Goal: Information Seeking & Learning: Learn about a topic

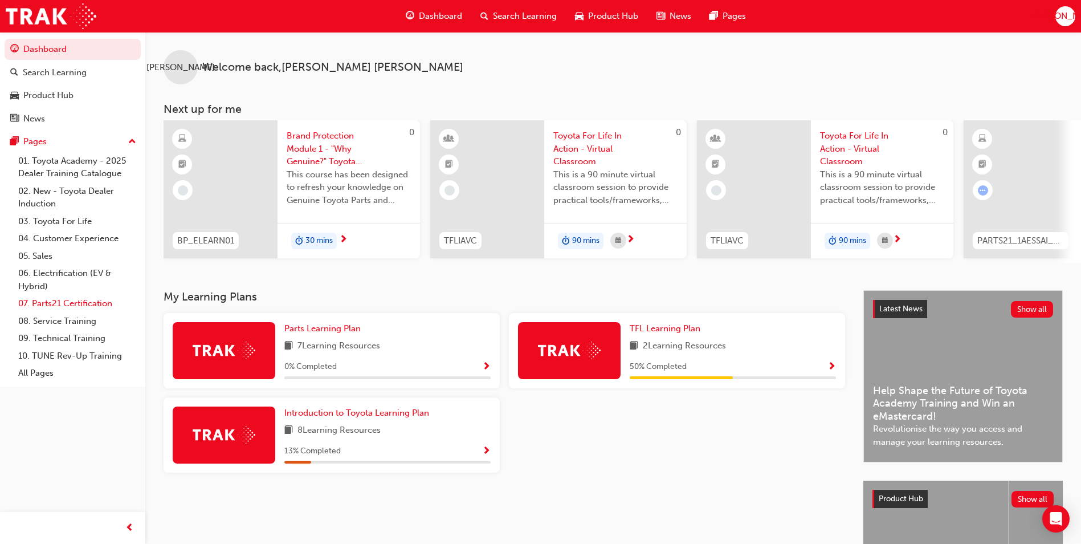
click at [70, 304] on link "07. Parts21 Certification" at bounding box center [77, 304] width 127 height 18
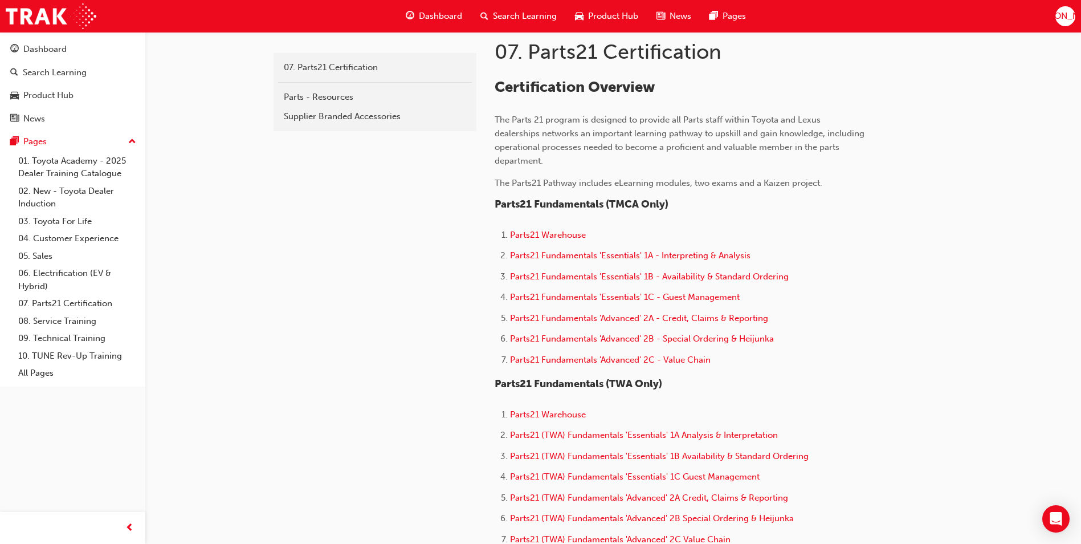
scroll to position [228, 0]
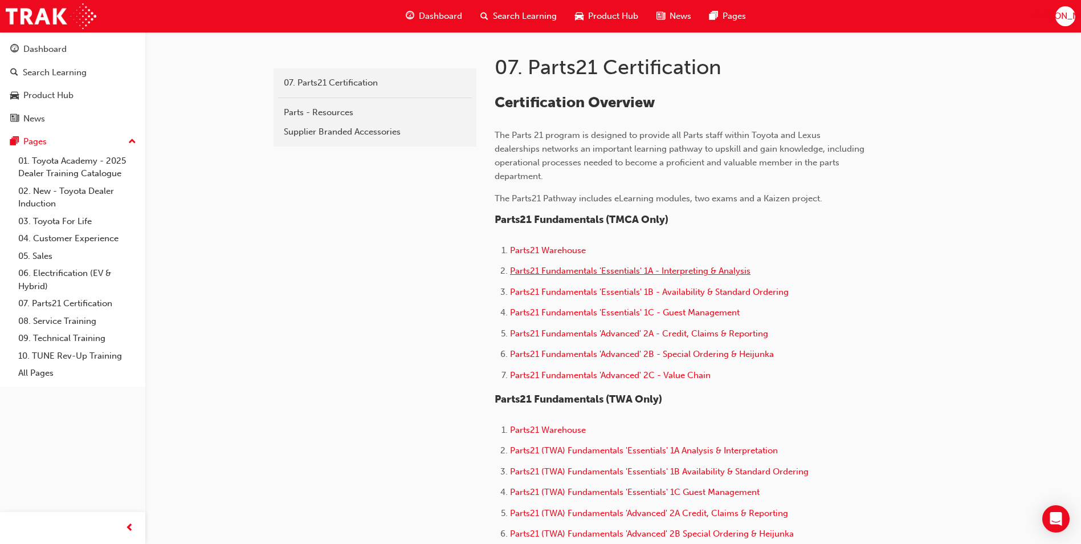
click at [579, 270] on span "Parts21 Fundamentals 'Essentials' 1A - Interpreting & Analysis" at bounding box center [630, 271] width 241 height 10
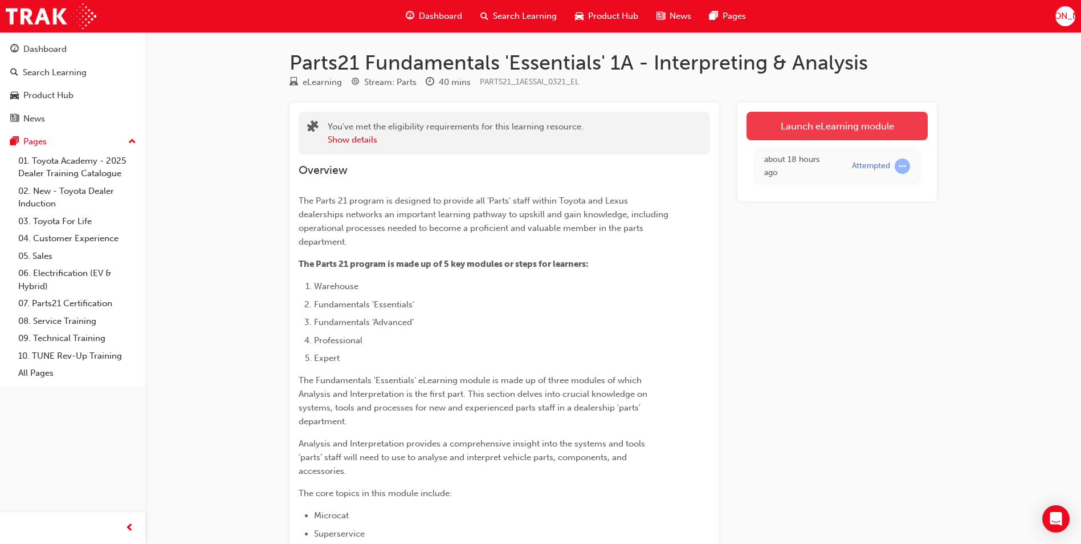
click at [863, 123] on link "Launch eLearning module" at bounding box center [837, 126] width 181 height 28
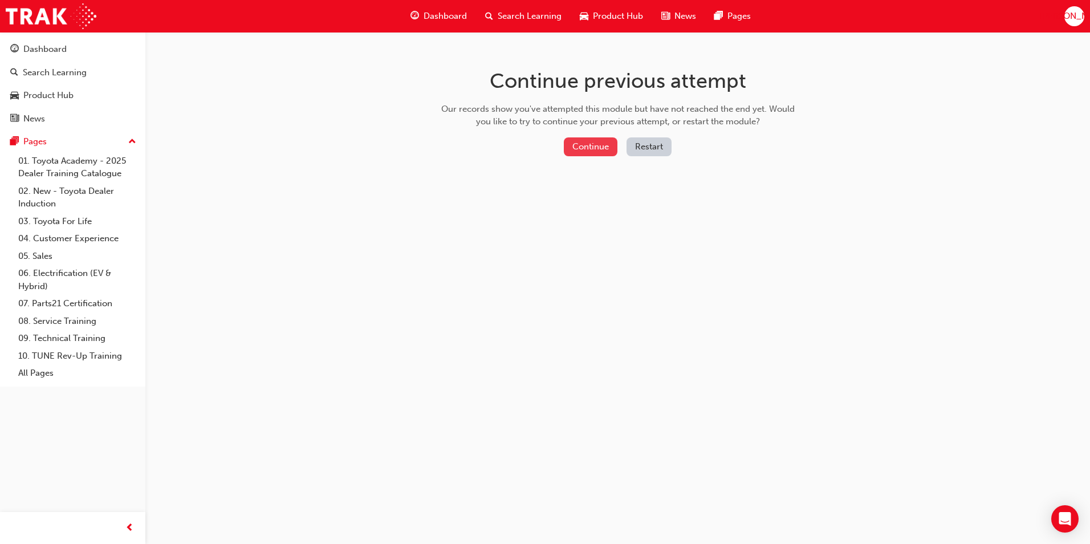
click at [575, 144] on button "Continue" at bounding box center [591, 146] width 54 height 19
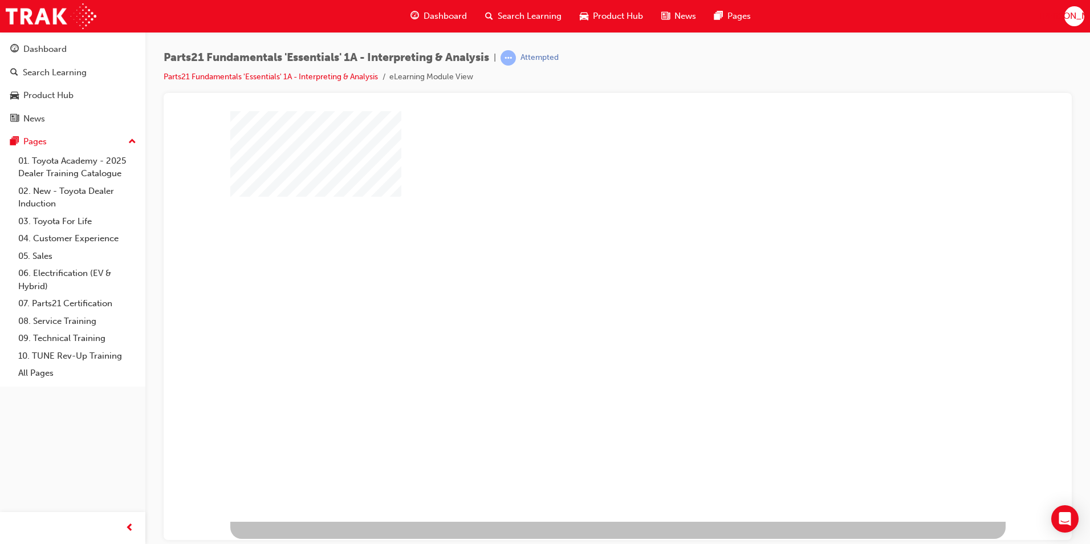
click at [585, 283] on div "play" at bounding box center [585, 283] width 0 height 0
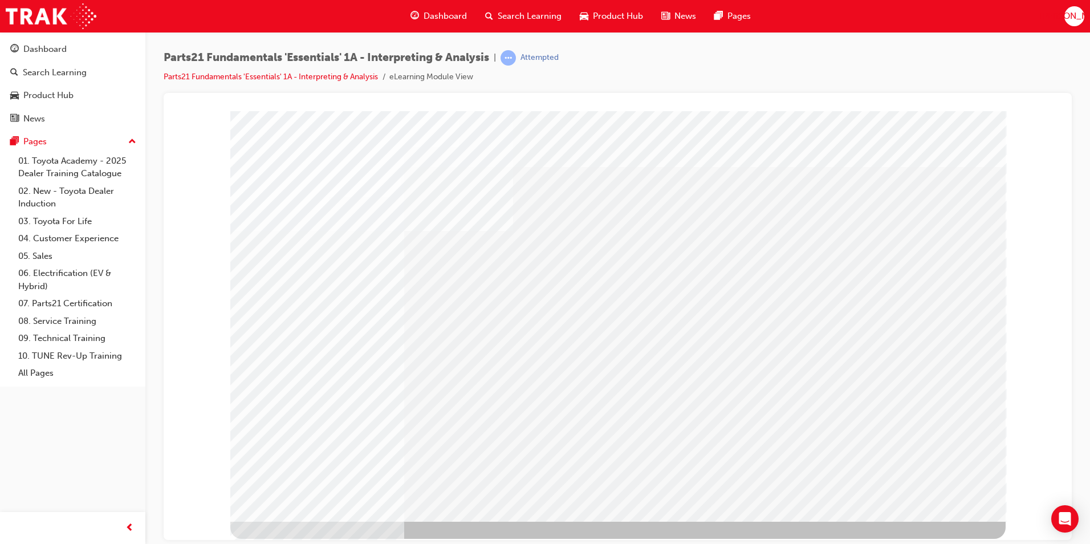
click at [746, 214] on div "Play" at bounding box center [739, 214] width 433 height 0
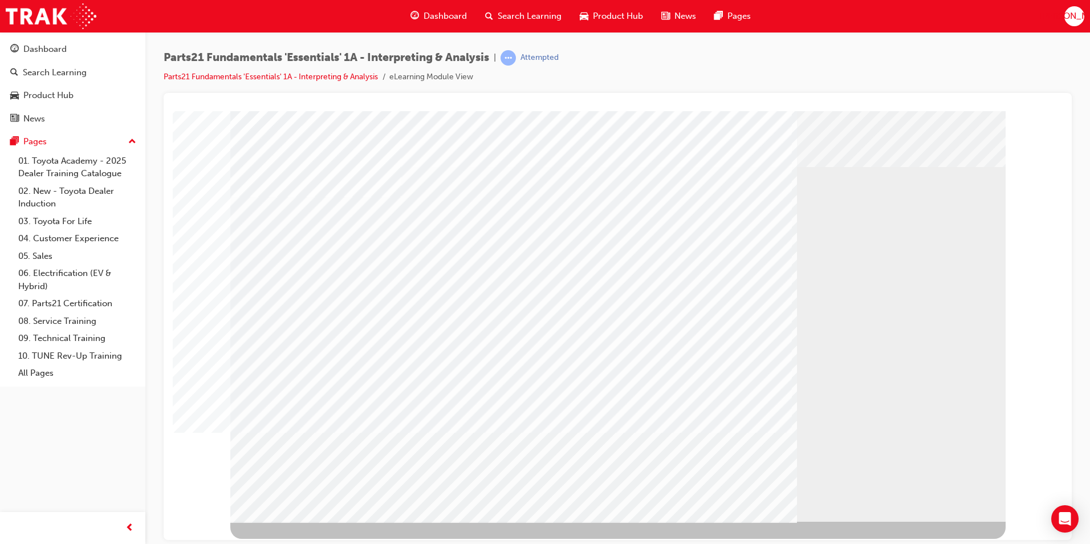
click at [553, 214] on div "Play" at bounding box center [739, 214] width 433 height 0
click at [740, 214] on div "Play" at bounding box center [739, 214] width 433 height 0
click at [645, 214] on div "Video" at bounding box center [739, 214] width 433 height 0
click at [642, 214] on div "Video" at bounding box center [739, 214] width 433 height 0
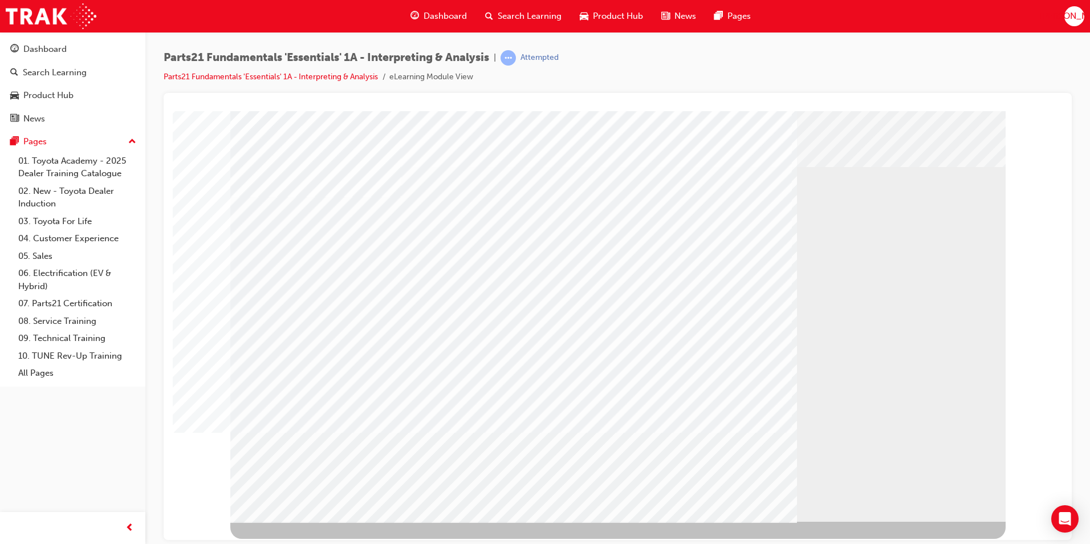
click at [646, 214] on div "Video" at bounding box center [651, 214] width 257 height 0
click at [692, 214] on div "Video" at bounding box center [651, 214] width 257 height 0
click at [722, 214] on div "Video" at bounding box center [651, 214] width 257 height 0
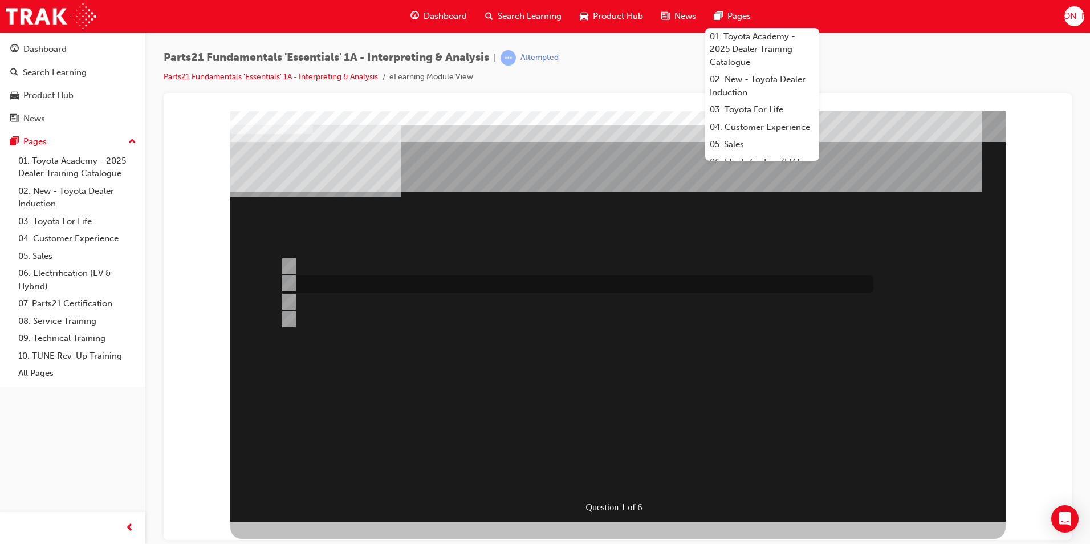
click at [304, 280] on div at bounding box center [574, 283] width 593 height 17
radio input "true"
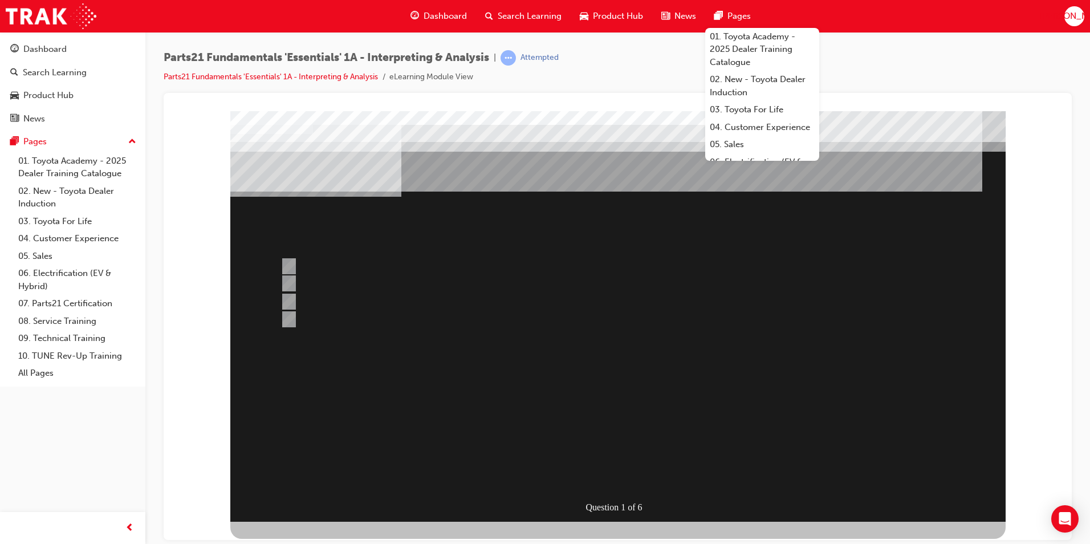
click at [618, 469] on div at bounding box center [617, 316] width 775 height 410
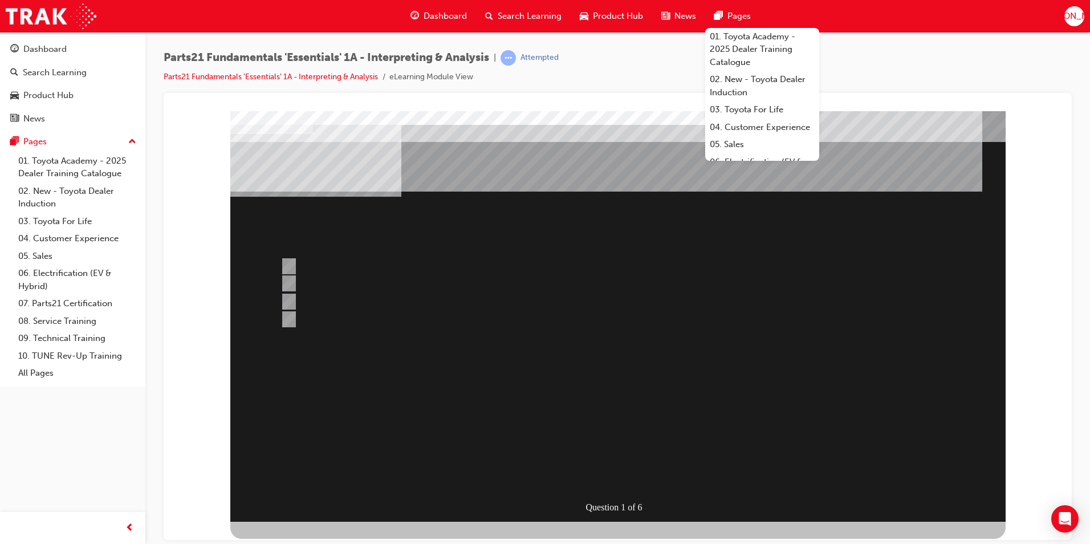
click at [725, 272] on div at bounding box center [574, 266] width 593 height 17
click at [932, 53] on div "Parts21 Fundamentals 'Essentials' 1A - Interpreting & Analysis | Attempted Part…" at bounding box center [618, 71] width 908 height 43
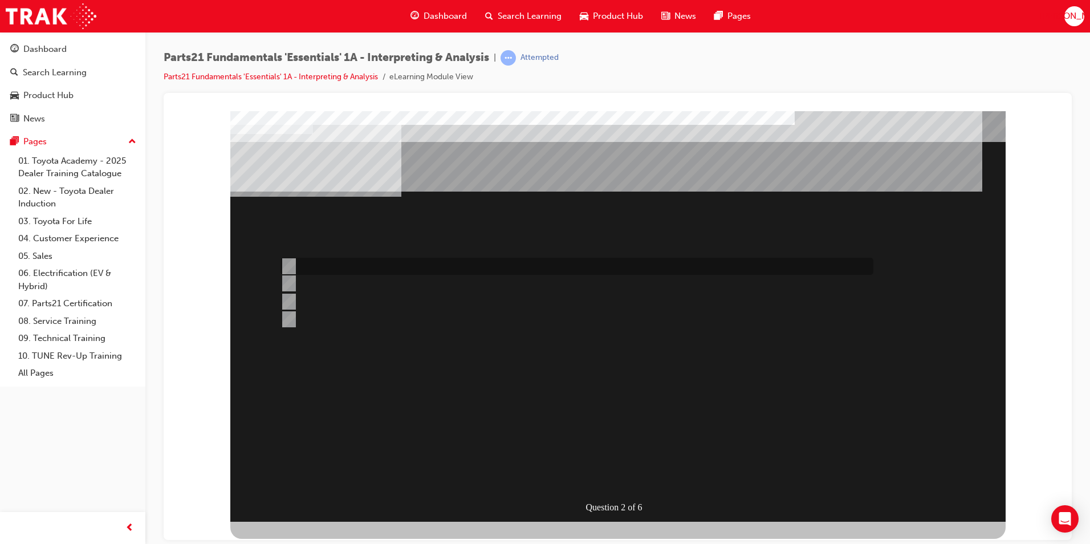
click at [286, 262] on input "Oil Filter" at bounding box center [286, 266] width 13 height 13
radio input "true"
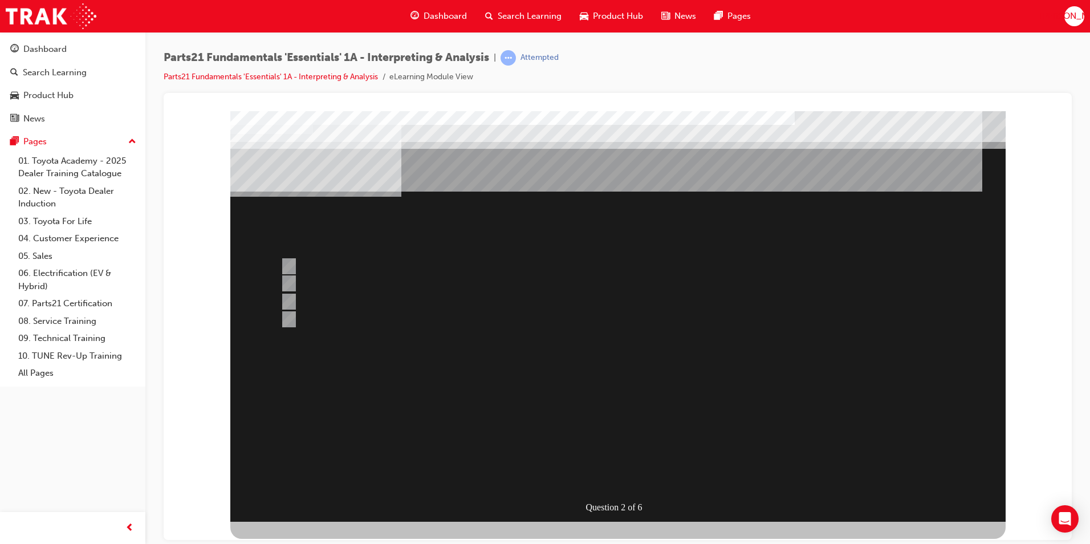
click at [295, 283] on div at bounding box center [617, 316] width 775 height 410
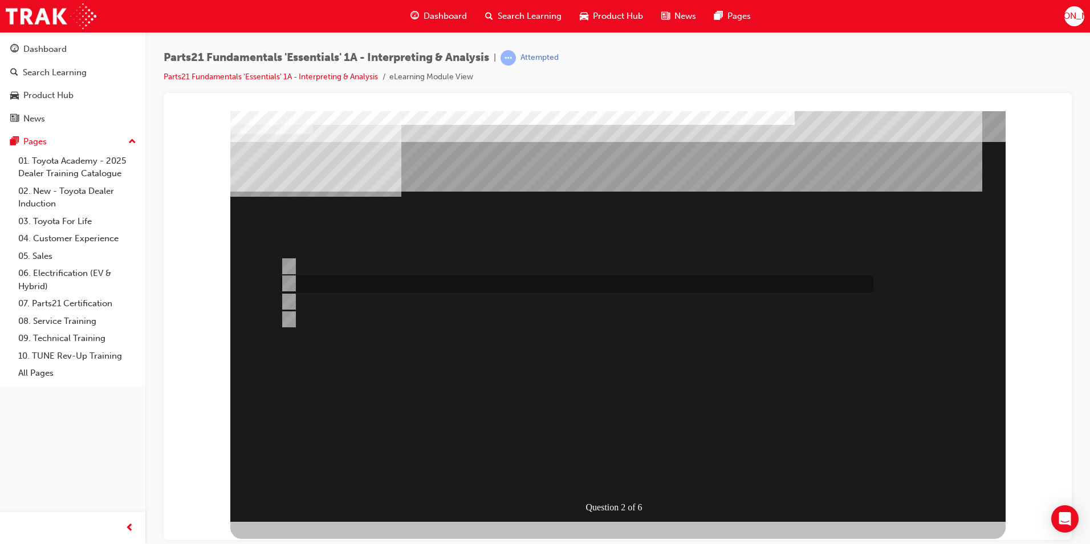
click at [290, 283] on input "Headlight Globe" at bounding box center [286, 283] width 13 height 13
radio input "true"
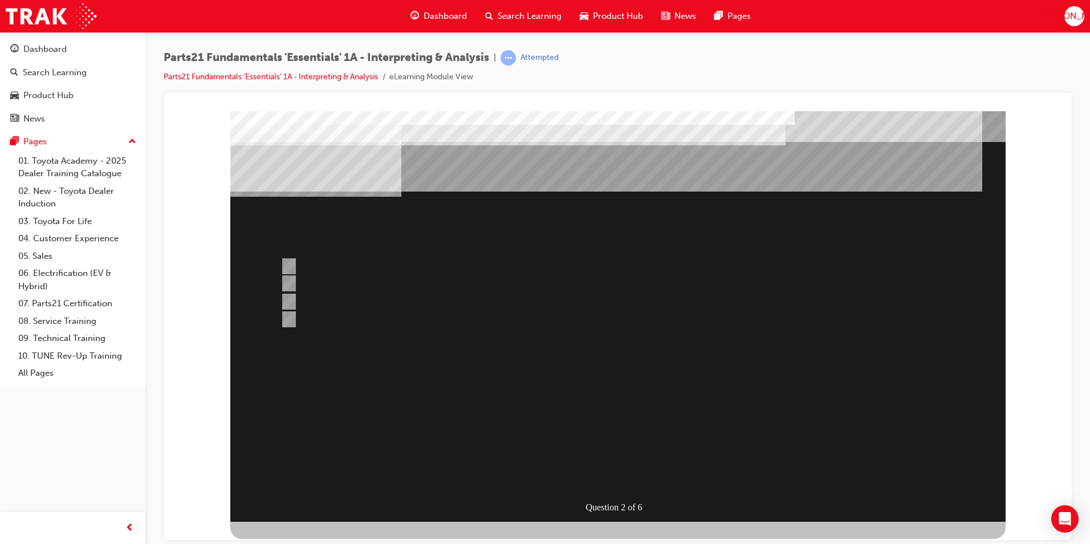
click at [624, 475] on div at bounding box center [617, 316] width 775 height 410
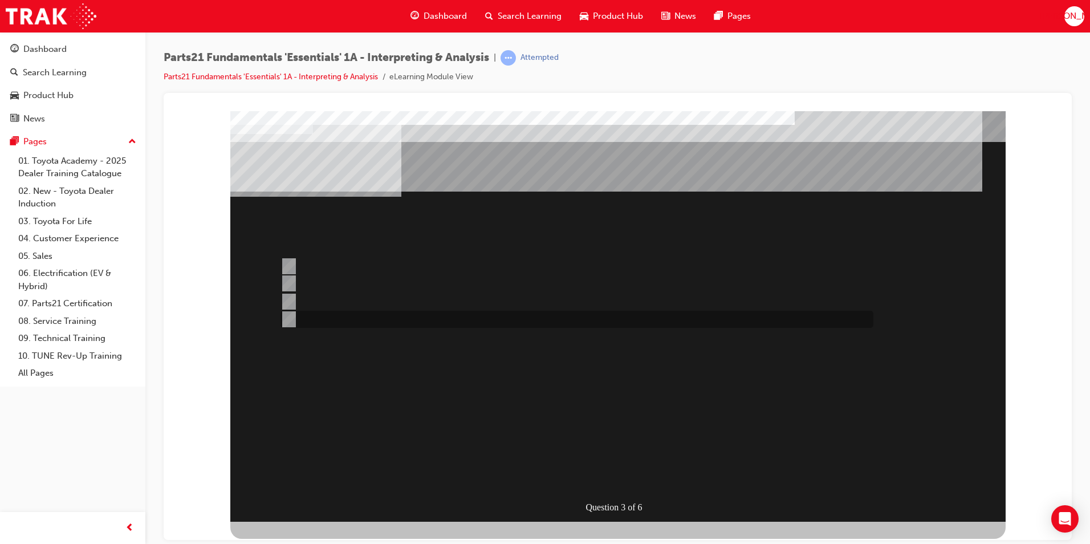
click at [306, 319] on div at bounding box center [574, 319] width 593 height 17
radio input "true"
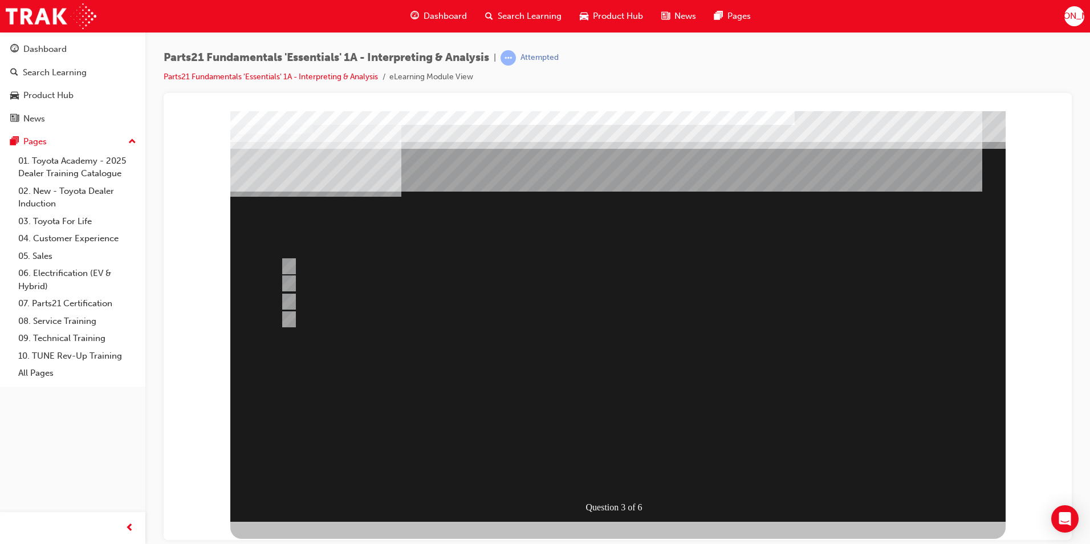
click at [286, 283] on div at bounding box center [617, 316] width 775 height 410
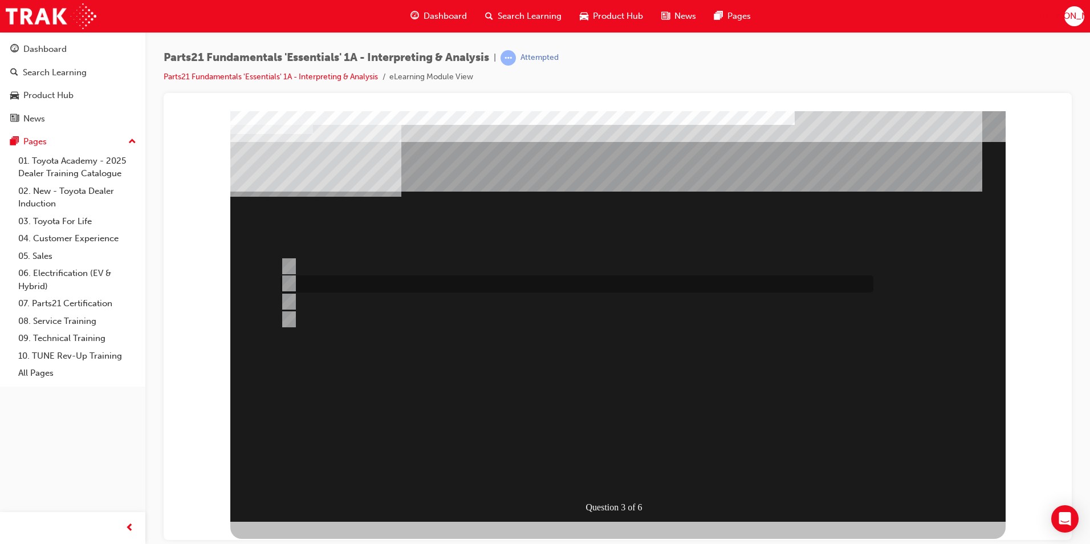
click at [287, 277] on input "Info Hub" at bounding box center [286, 283] width 13 height 13
radio input "true"
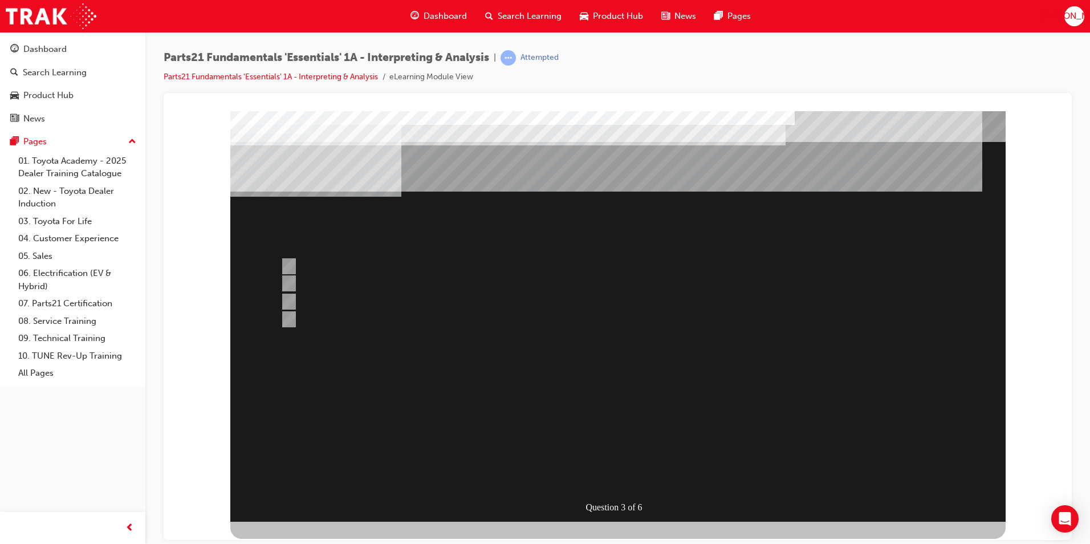
click at [299, 267] on div at bounding box center [617, 316] width 775 height 410
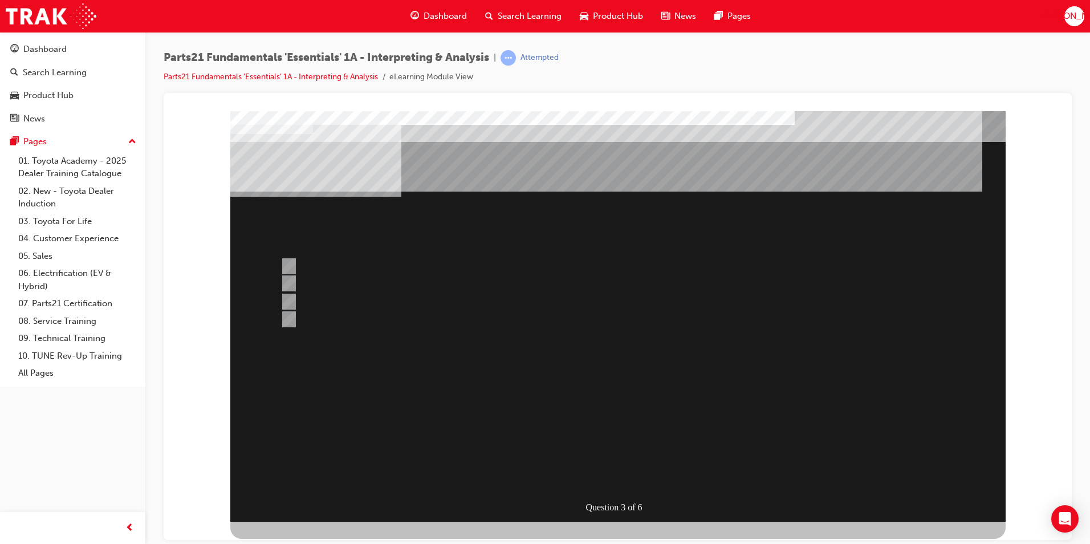
click at [294, 265] on div at bounding box center [574, 266] width 593 height 17
click at [291, 319] on input "TAPS" at bounding box center [286, 319] width 13 height 13
radio input "true"
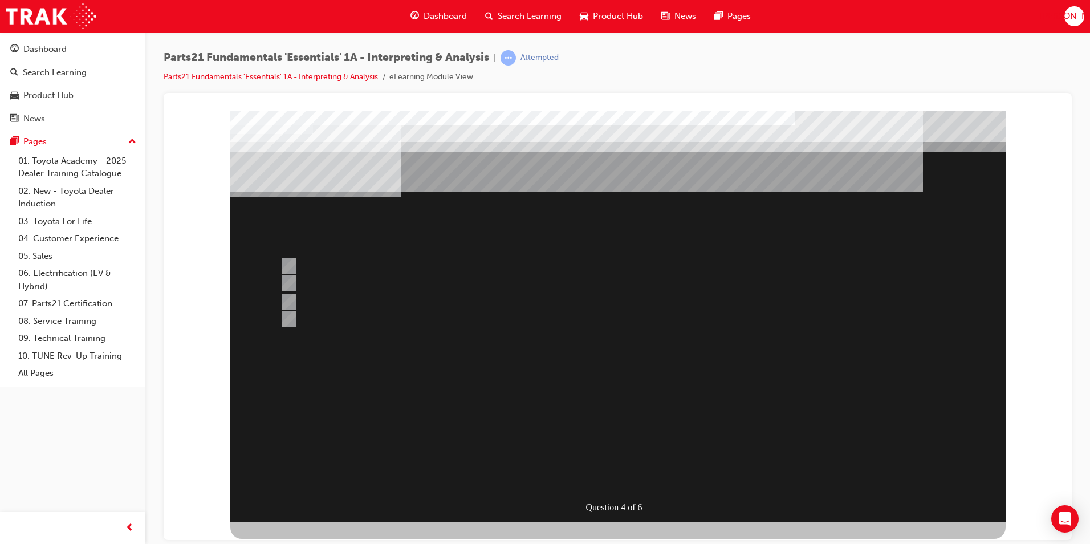
click at [309, 292] on div at bounding box center [617, 316] width 775 height 410
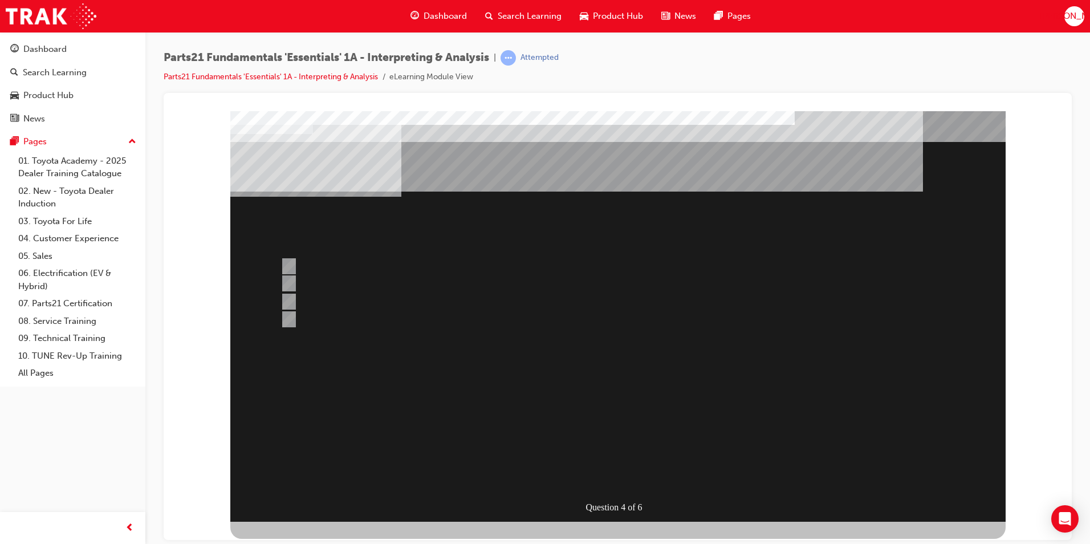
click at [297, 268] on div at bounding box center [574, 266] width 593 height 17
click at [329, 260] on div at bounding box center [574, 266] width 593 height 17
radio input "true"
click at [288, 296] on input "Both" at bounding box center [286, 301] width 13 height 13
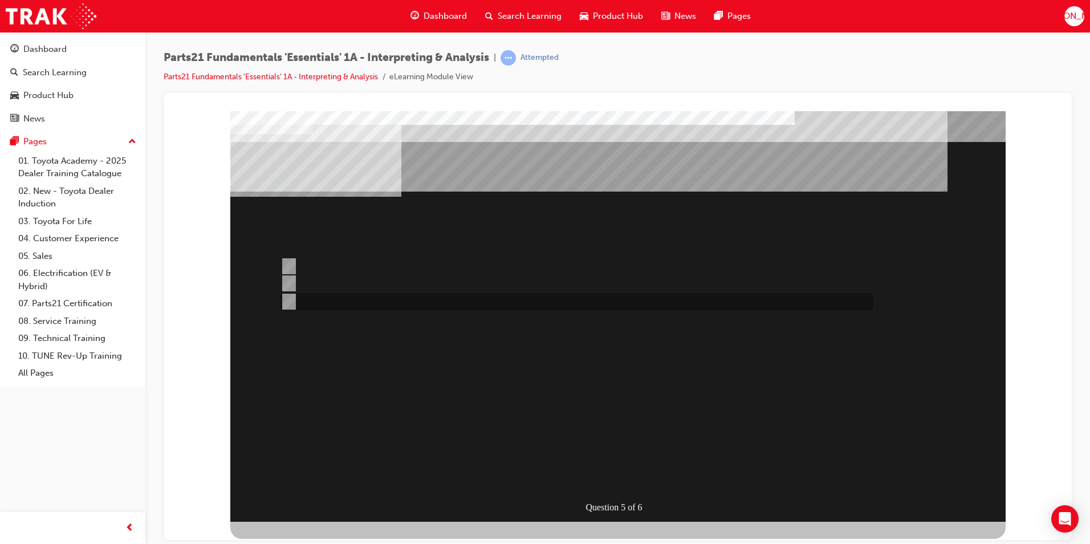
radio input "true"
click at [280, 295] on input "Microcat - JPIO" at bounding box center [286, 296] width 13 height 13
radio input "true"
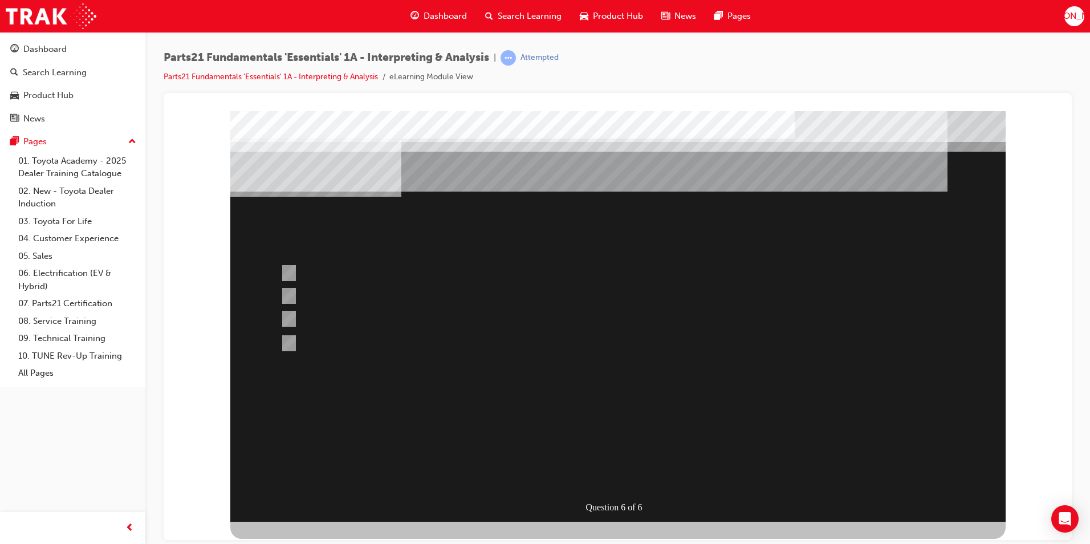
click at [590, 467] on div at bounding box center [617, 316] width 775 height 410
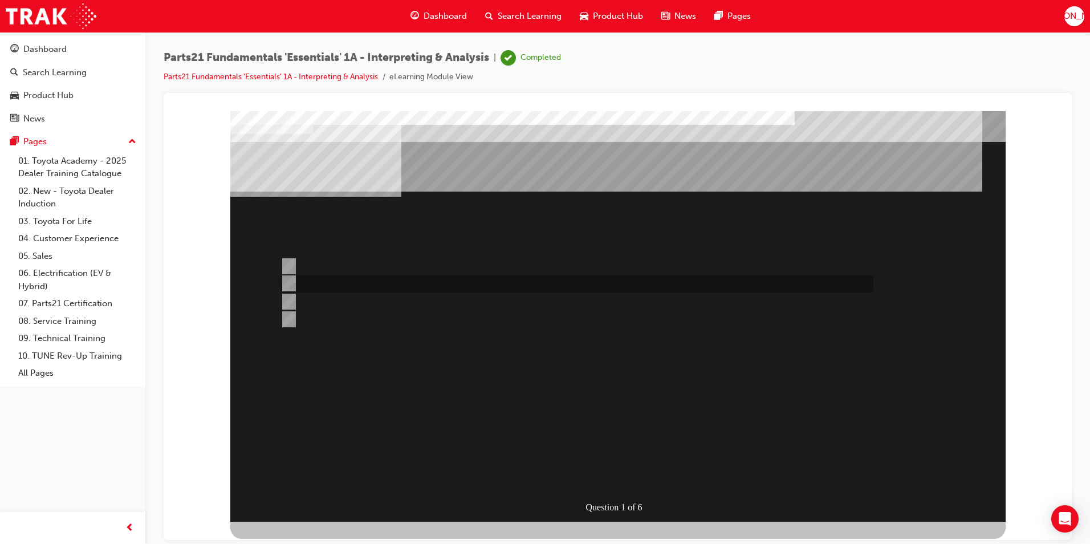
click at [283, 285] on input "Microcat" at bounding box center [286, 283] width 13 height 13
radio input "true"
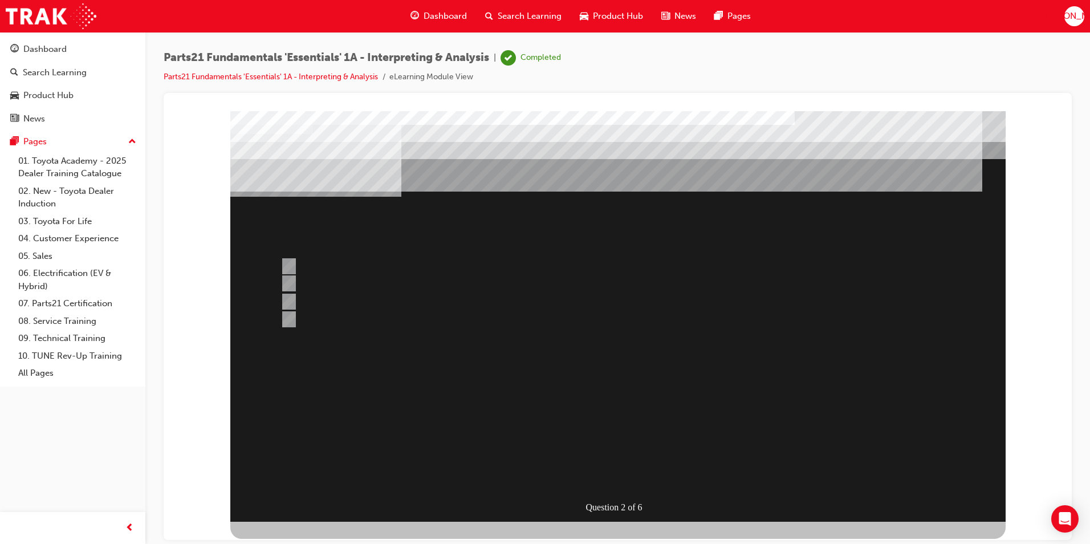
click at [295, 315] on div at bounding box center [617, 316] width 775 height 410
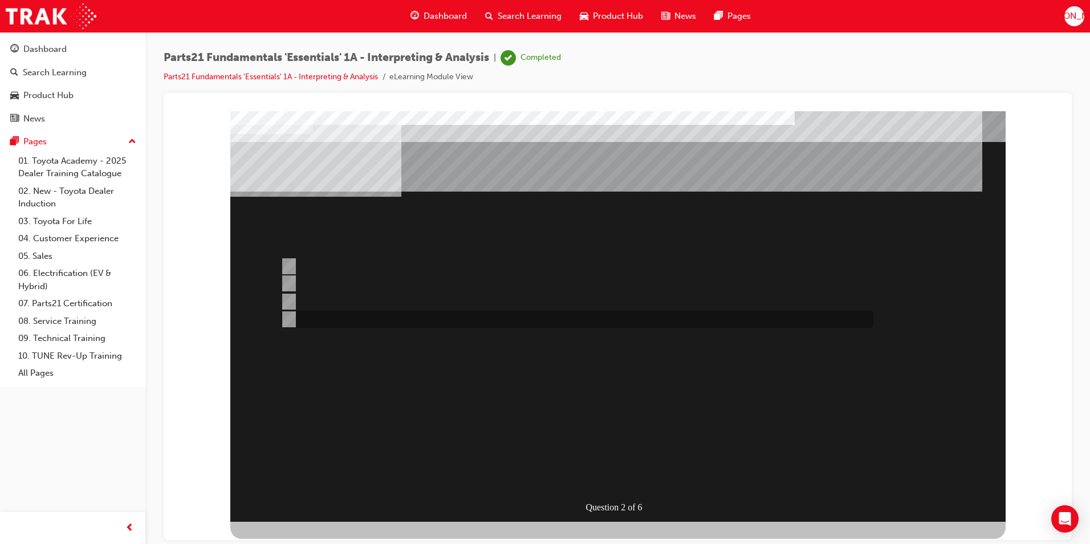
click at [283, 313] on input "Bonnet Protector Fitting Kit" at bounding box center [286, 319] width 13 height 13
radio input "true"
click at [289, 317] on input "Microcat" at bounding box center [286, 319] width 13 height 13
radio input "true"
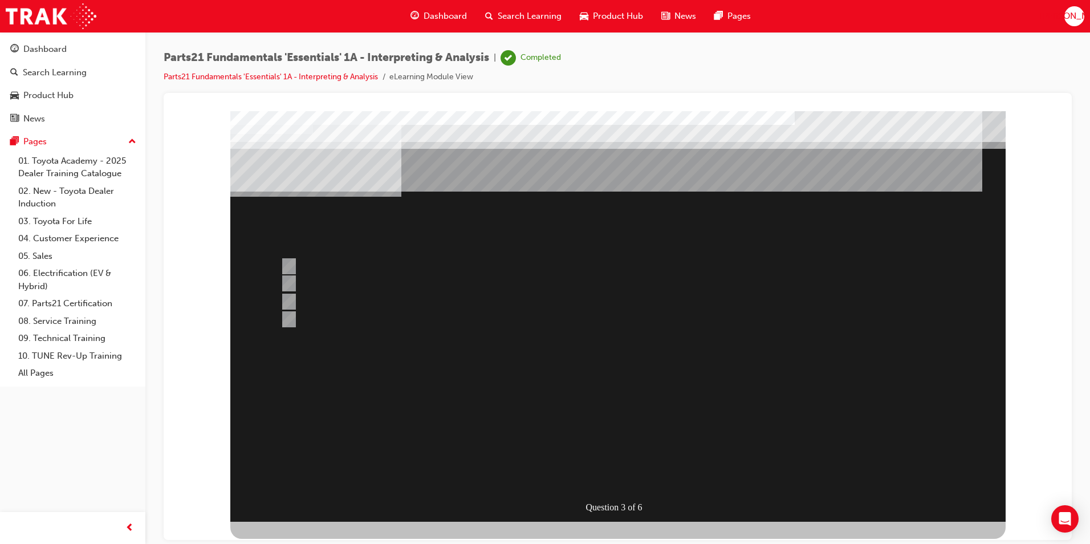
click at [298, 284] on div at bounding box center [617, 316] width 775 height 410
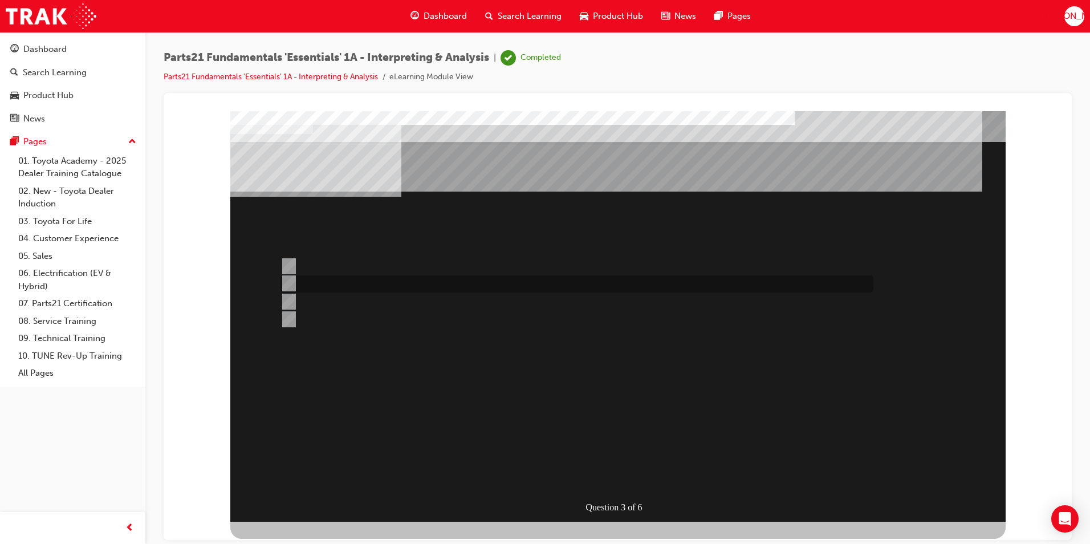
click at [291, 280] on input "Info Hub" at bounding box center [286, 283] width 13 height 13
radio input "true"
click at [298, 293] on div at bounding box center [574, 301] width 593 height 17
click at [296, 300] on div at bounding box center [574, 301] width 593 height 17
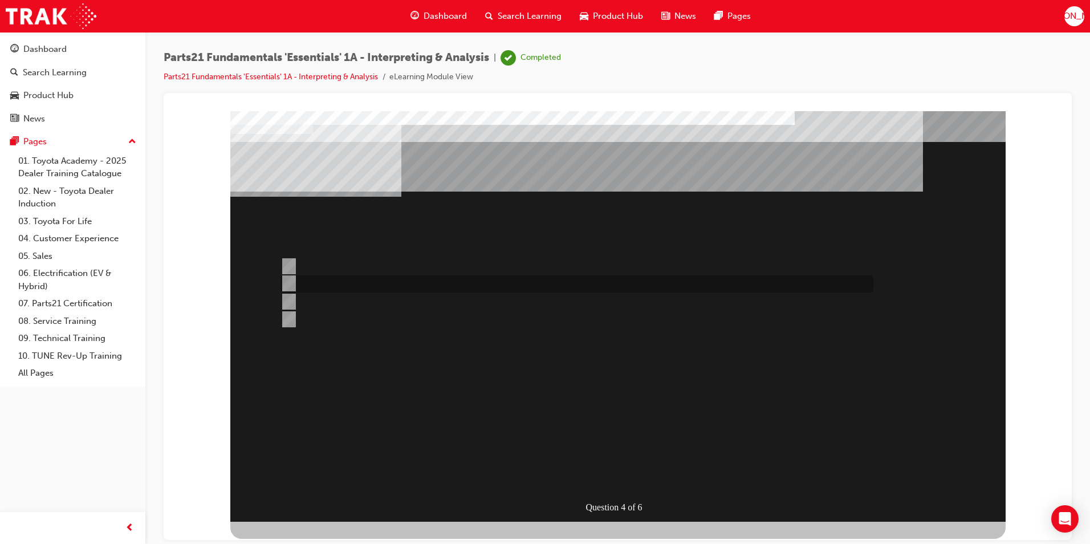
click at [287, 278] on input "Microcat - JPIO" at bounding box center [286, 283] width 13 height 13
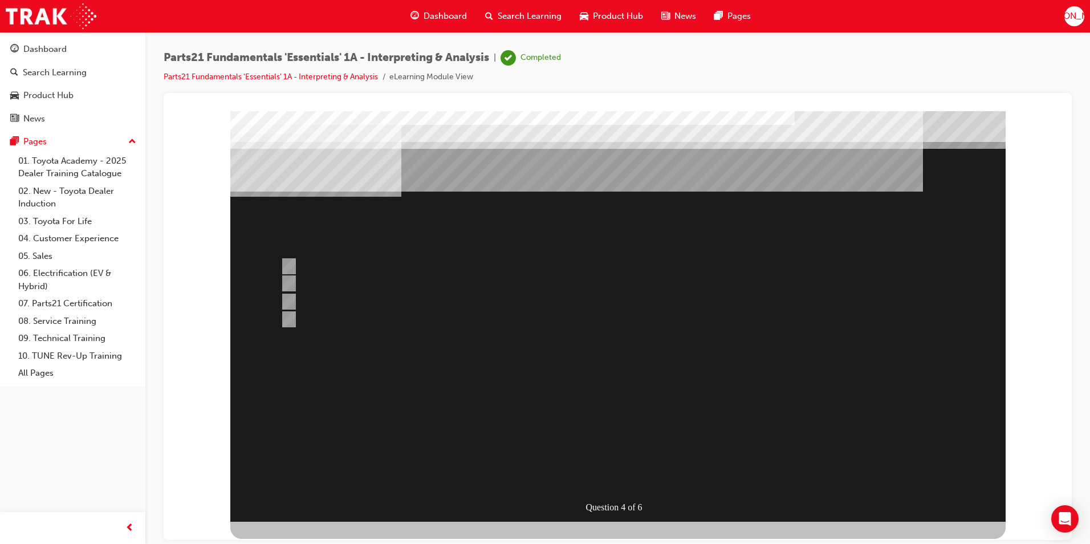
click at [289, 311] on div at bounding box center [617, 316] width 775 height 410
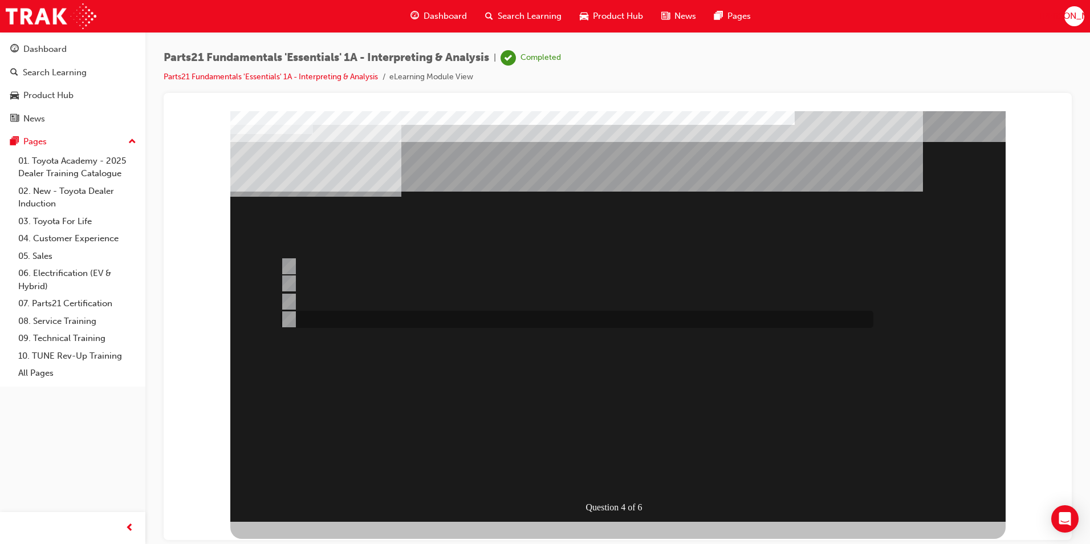
drag, startPoint x: 296, startPoint y: 316, endPoint x: 294, endPoint y: 323, distance: 6.7
click at [295, 322] on div at bounding box center [574, 319] width 593 height 17
radio input "false"
radio input "true"
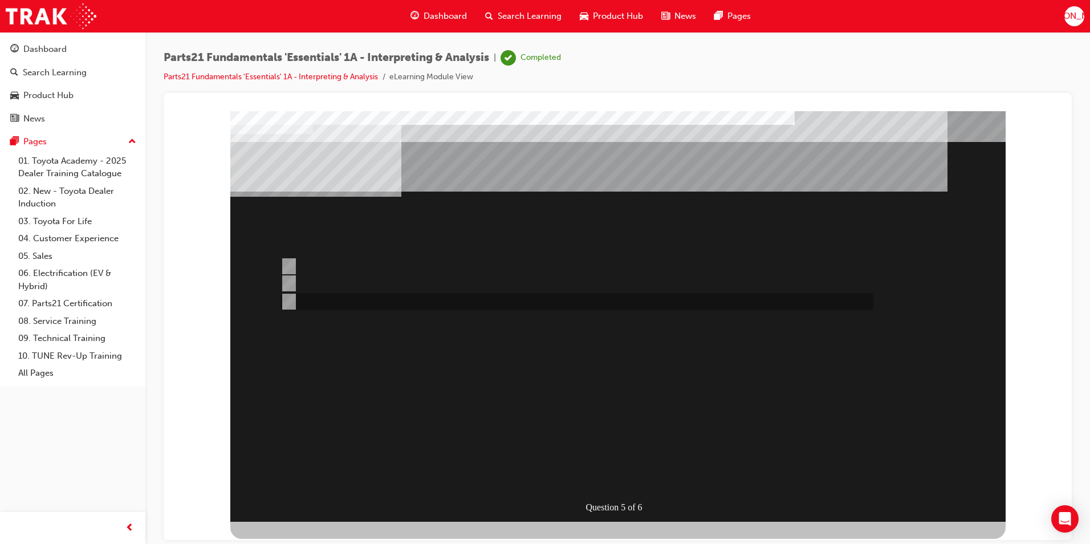
click at [291, 296] on input "Both" at bounding box center [286, 301] width 13 height 13
radio input "true"
click at [290, 316] on input "Info Hub – Repair Manuals" at bounding box center [286, 318] width 13 height 13
radio input "true"
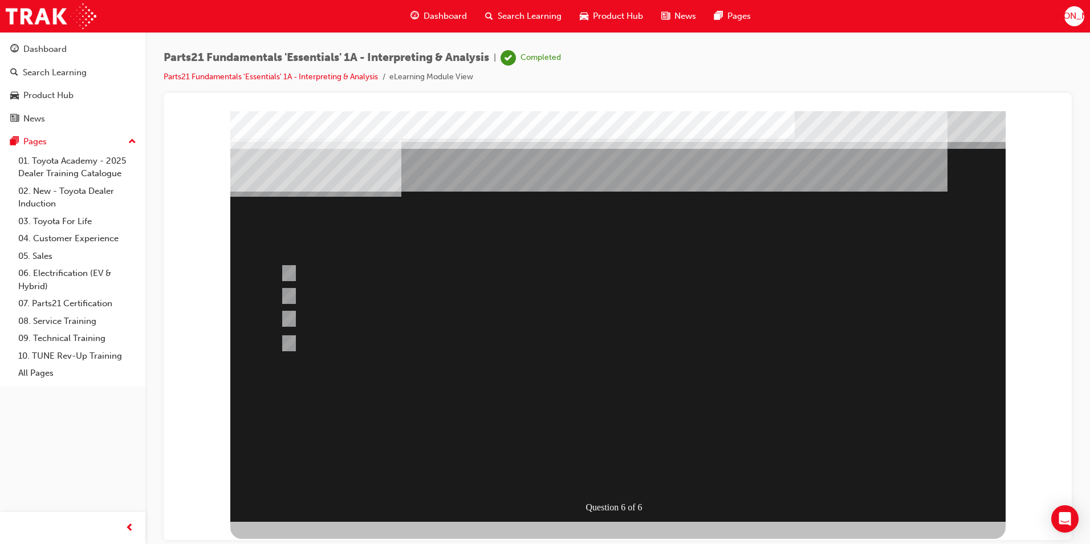
click at [283, 290] on div at bounding box center [617, 316] width 775 height 410
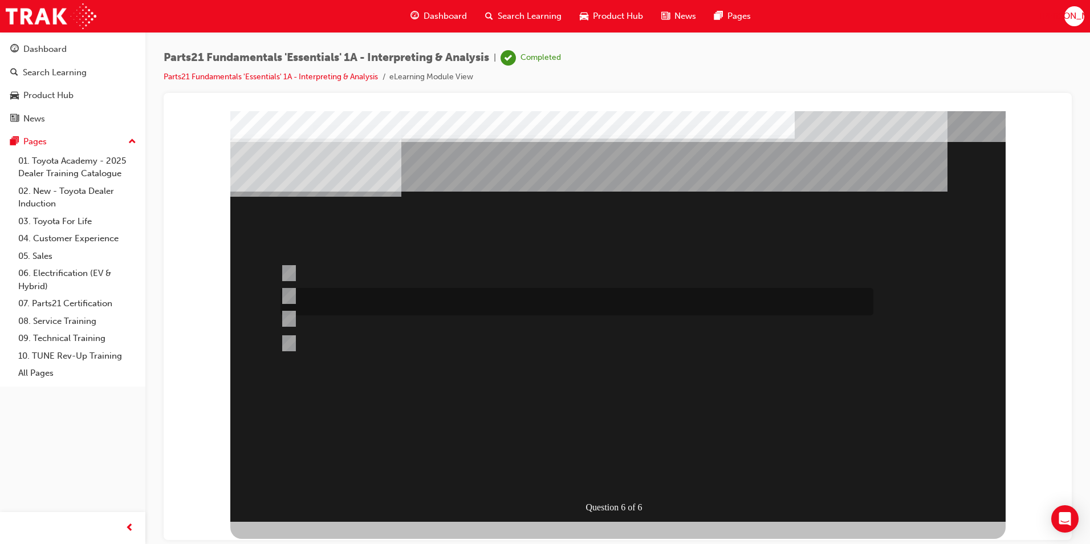
click at [292, 294] on input "Microcat - JPIO" at bounding box center [286, 296] width 13 height 13
radio input "true"
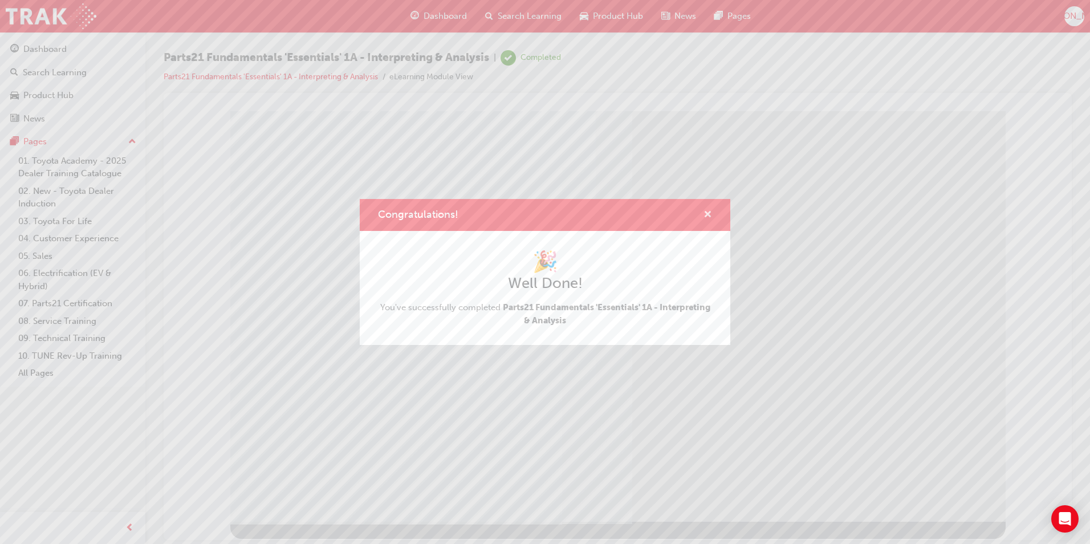
click at [703, 215] on span "cross-icon" at bounding box center [707, 215] width 9 height 10
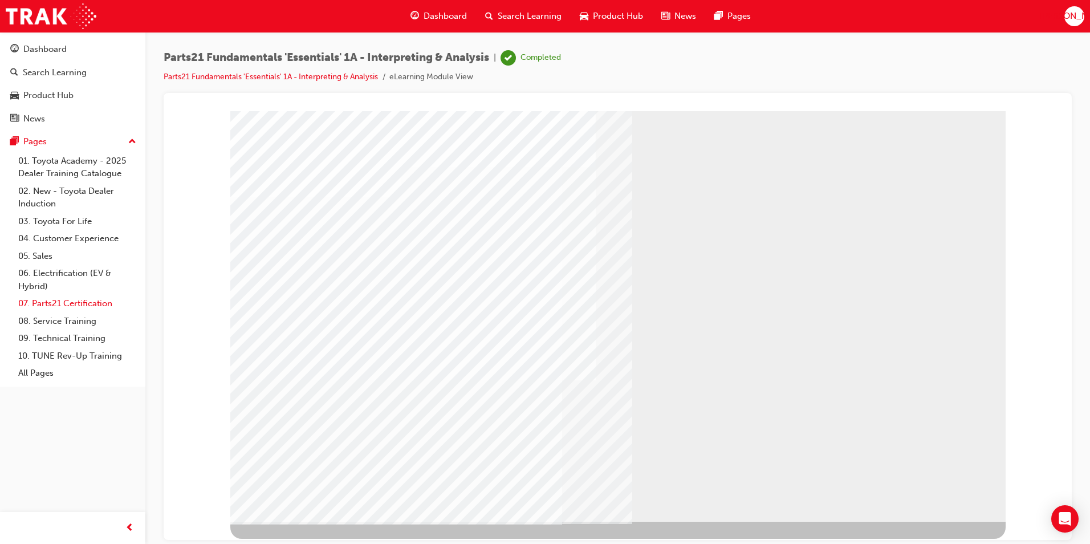
click at [73, 307] on link "07. Parts21 Certification" at bounding box center [77, 304] width 127 height 18
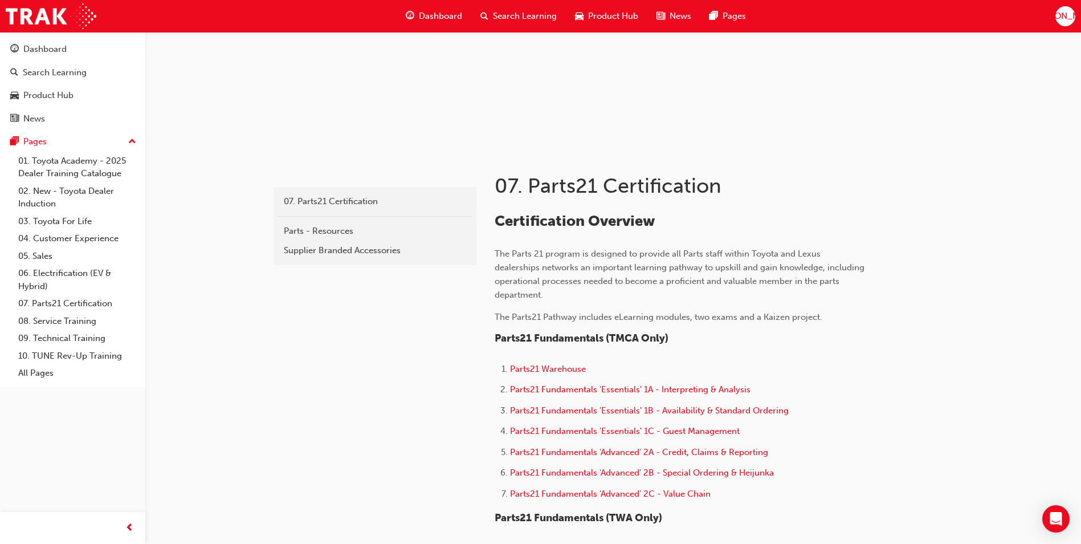
scroll to position [114, 0]
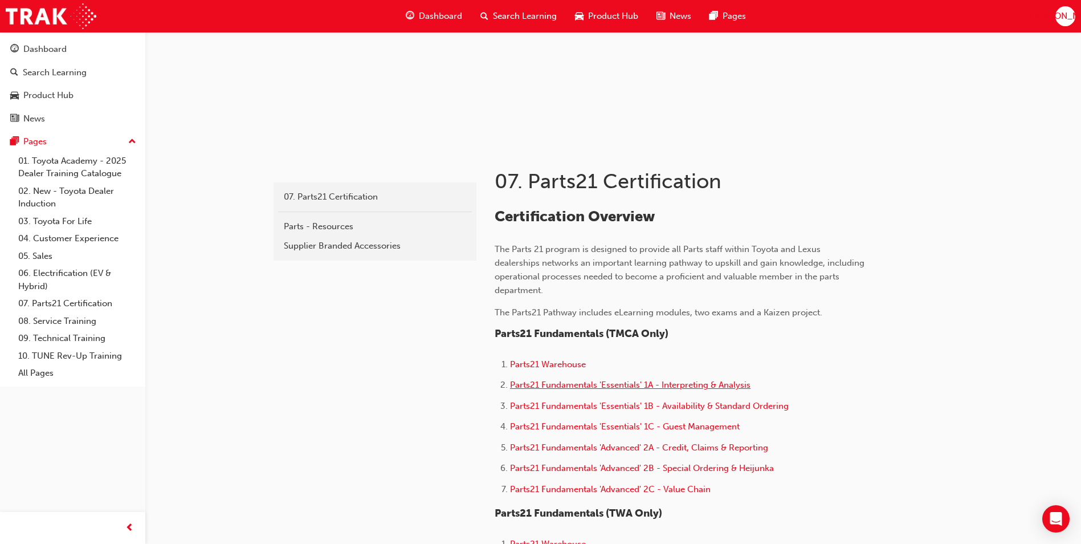
click at [630, 386] on span "Parts21 Fundamentals 'Essentials' 1A - Interpreting & Analysis" at bounding box center [630, 385] width 241 height 10
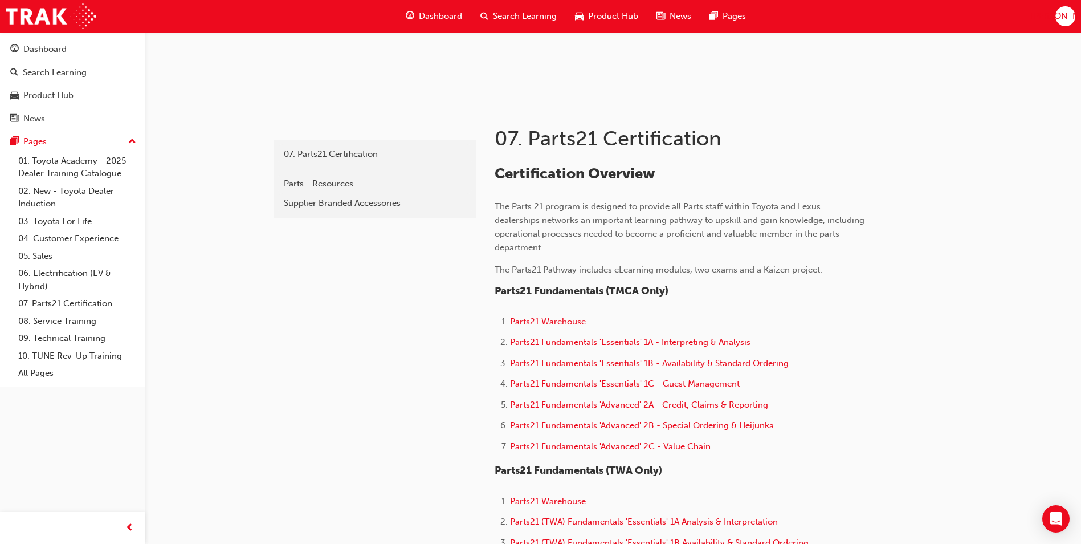
scroll to position [228, 0]
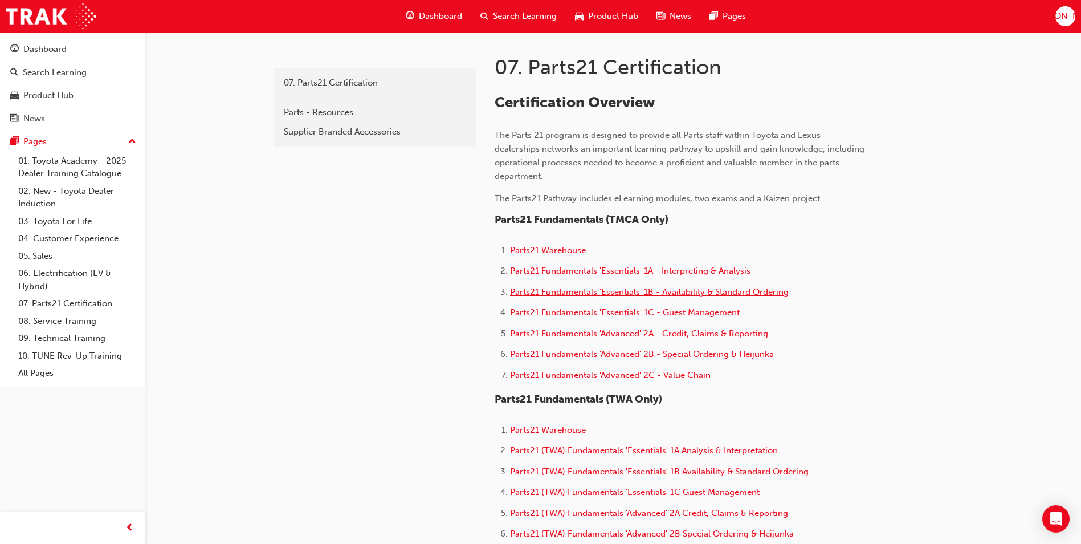
click at [628, 292] on span "Parts21 Fundamentals 'Essentials' 1B - Availability & Standard Ordering" at bounding box center [649, 292] width 279 height 10
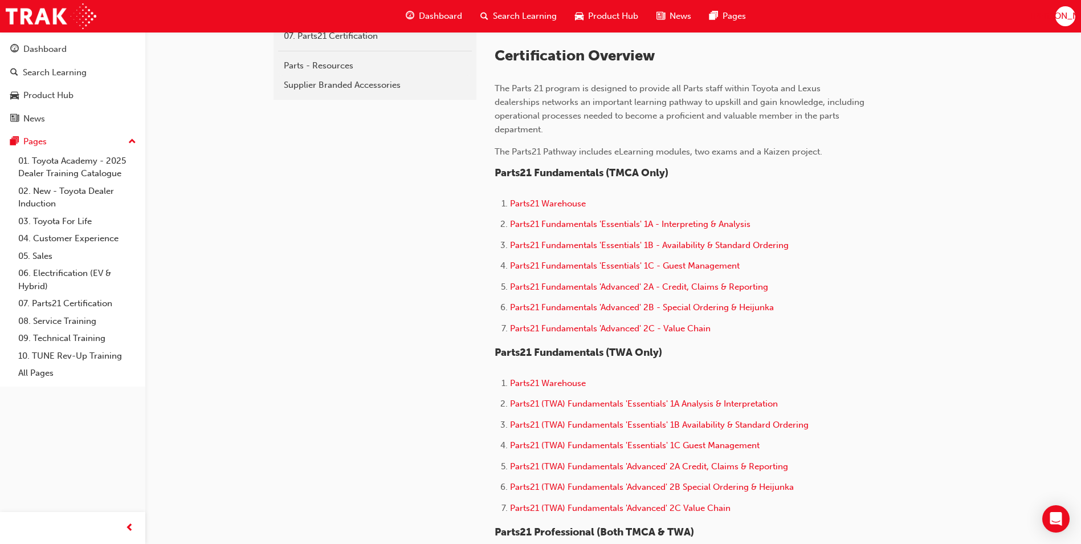
scroll to position [228, 0]
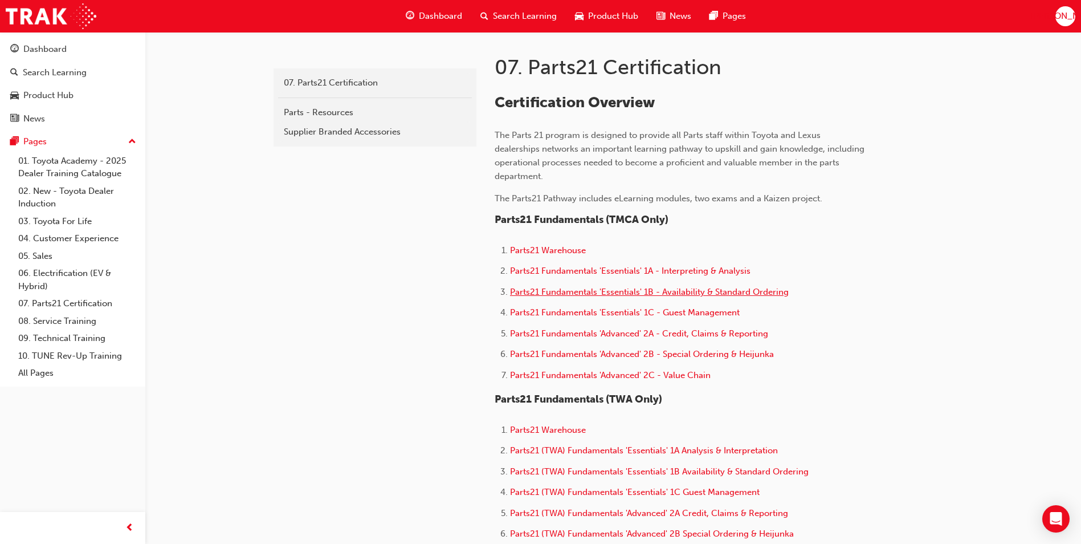
click at [702, 292] on span "Parts21 Fundamentals 'Essentials' 1B - Availability & Standard Ordering" at bounding box center [649, 292] width 279 height 10
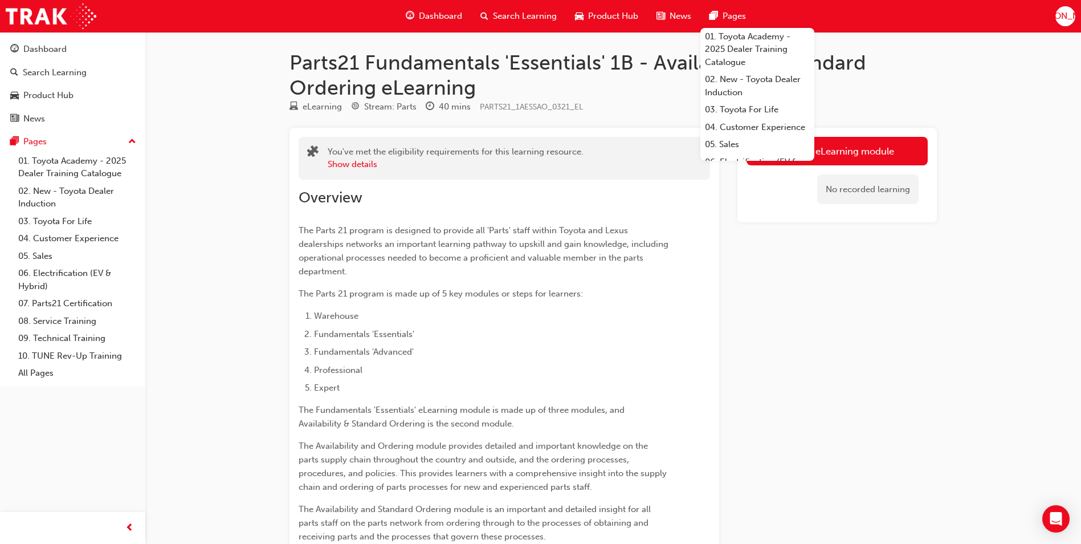
click at [848, 141] on link "Launch eLearning module" at bounding box center [837, 151] width 181 height 28
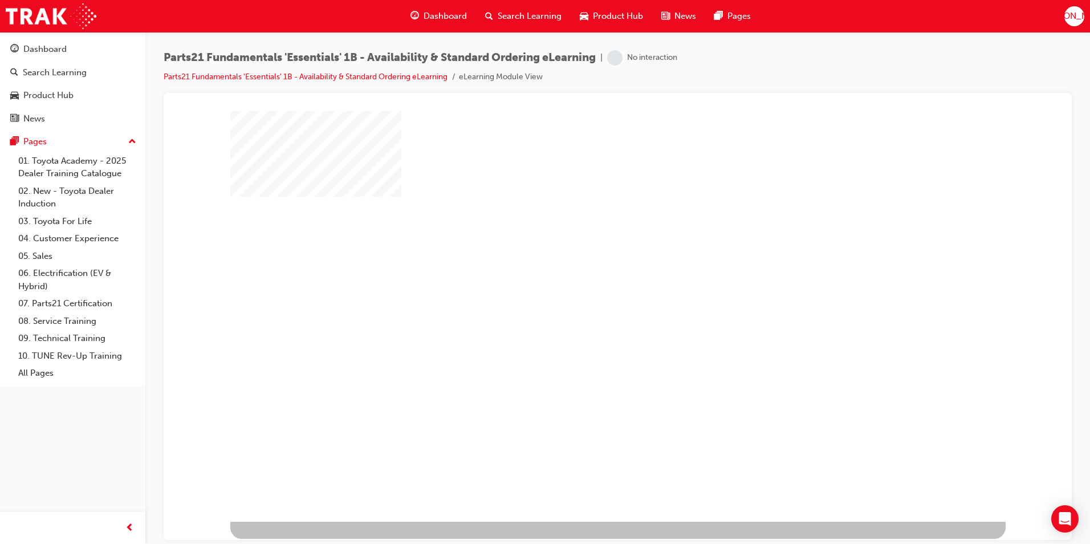
click at [585, 283] on div "play" at bounding box center [585, 283] width 0 height 0
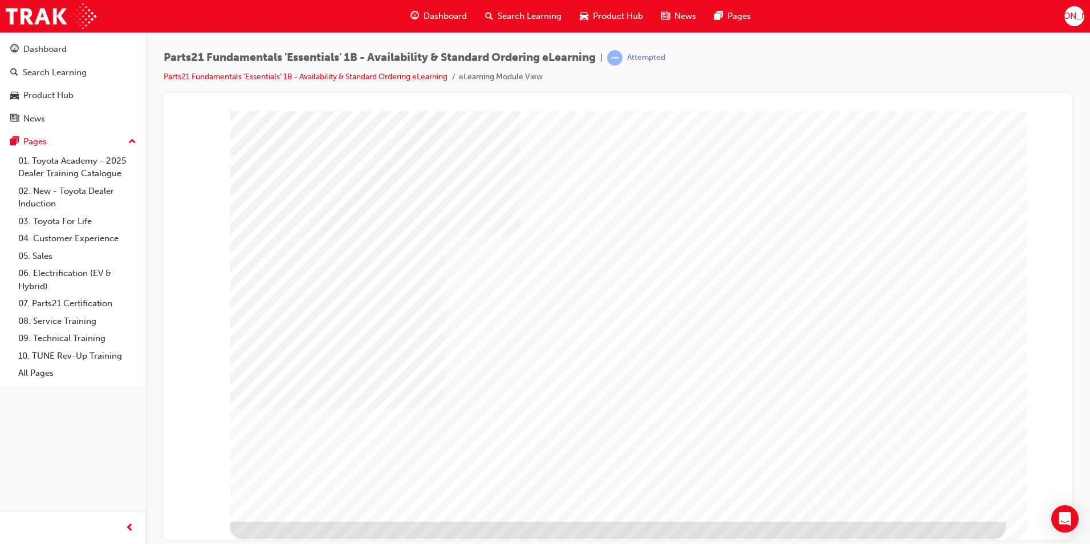
type input "james"
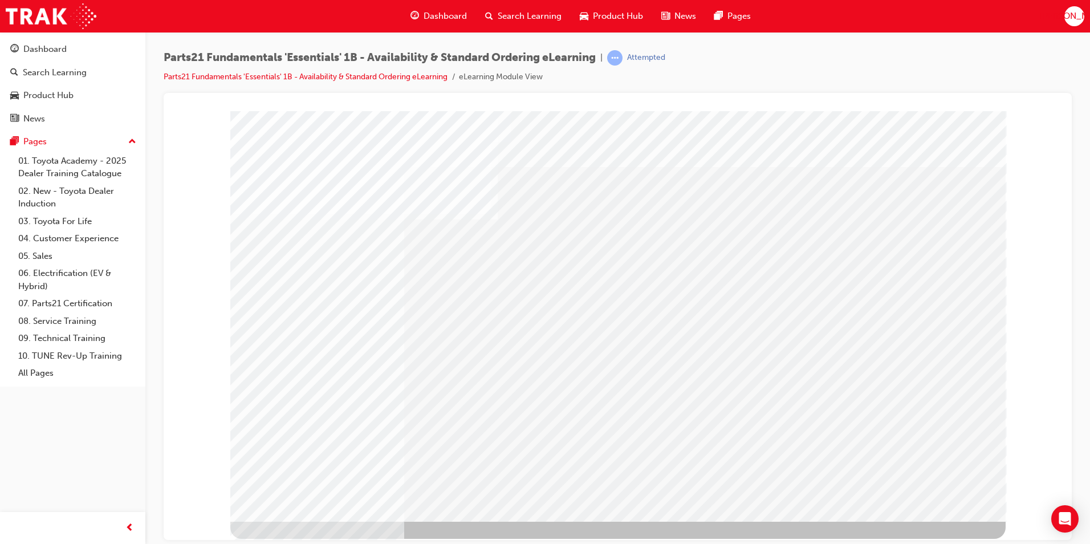
drag, startPoint x: 919, startPoint y: 499, endPoint x: 917, endPoint y: 505, distance: 6.1
click at [917, 505] on div at bounding box center [617, 316] width 775 height 410
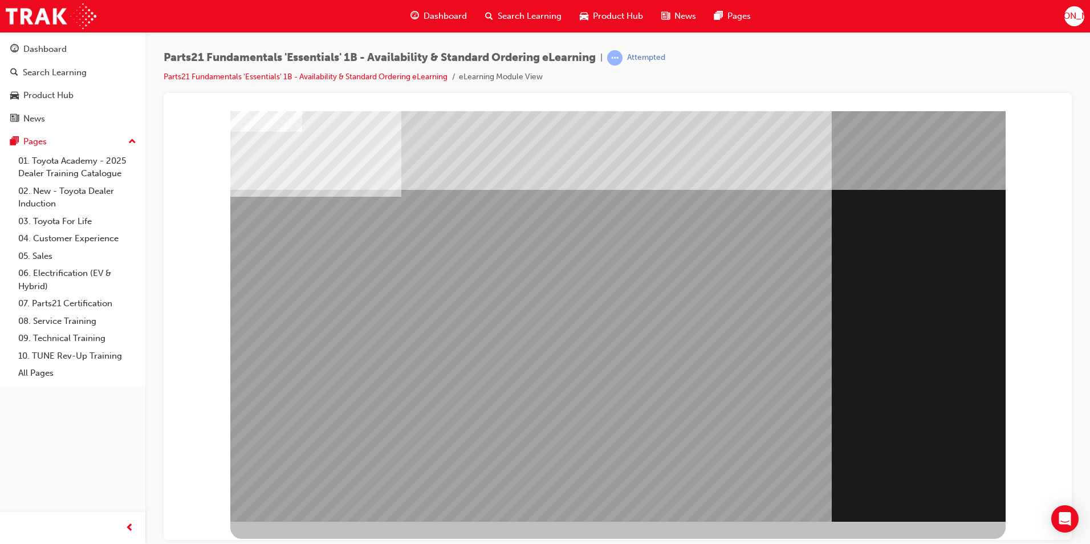
click at [269, 425] on div "Section Title Page" at bounding box center [617, 316] width 775 height 410
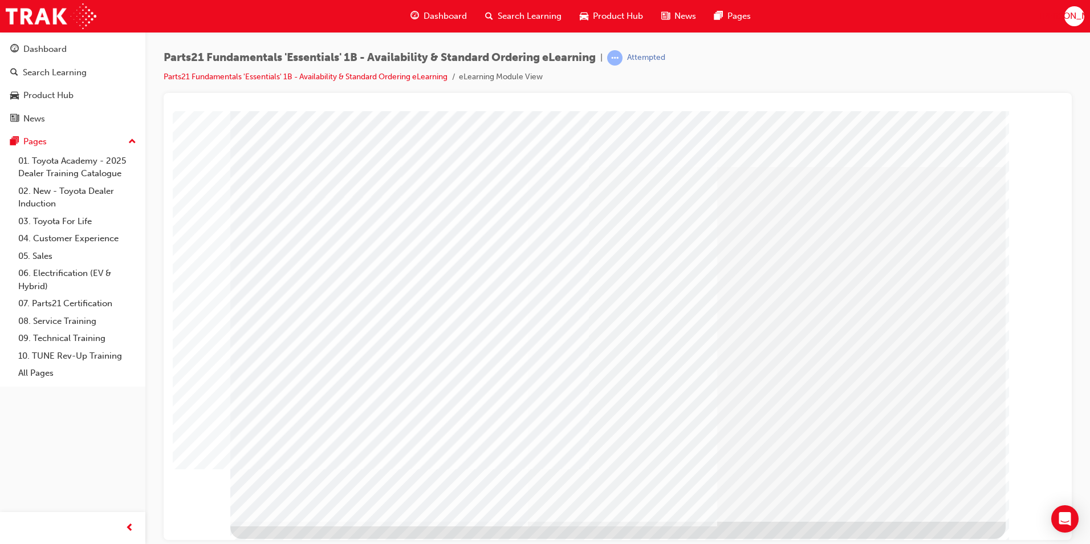
drag, startPoint x: 941, startPoint y: 492, endPoint x: 940, endPoint y: 483, distance: 9.1
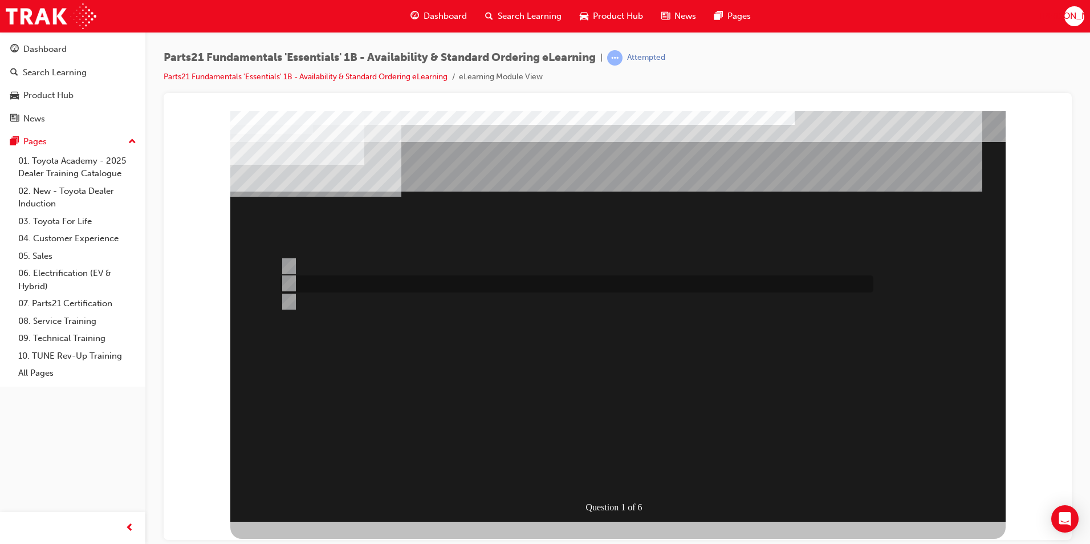
click at [280, 279] on input "Toyota Parts Centre" at bounding box center [286, 283] width 13 height 13
radio input "true"
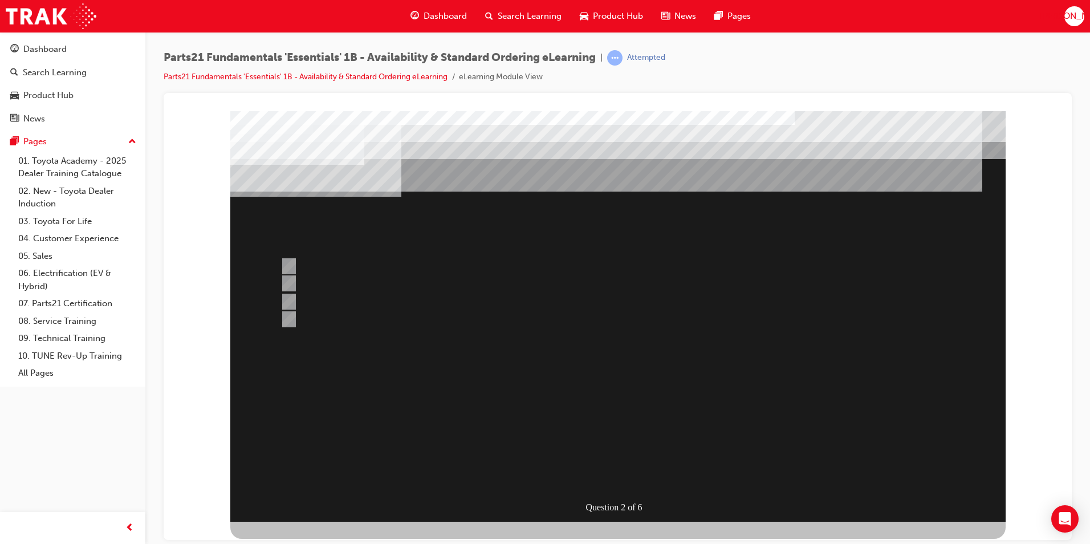
click at [333, 277] on div at bounding box center [617, 316] width 775 height 410
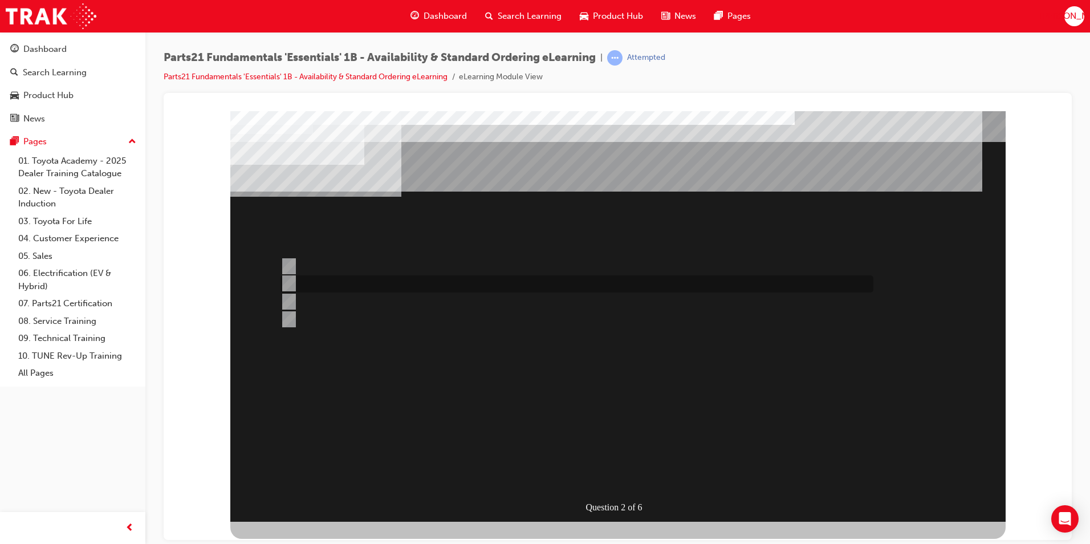
click at [287, 277] on input "Overseas" at bounding box center [286, 283] width 13 height 13
radio input "true"
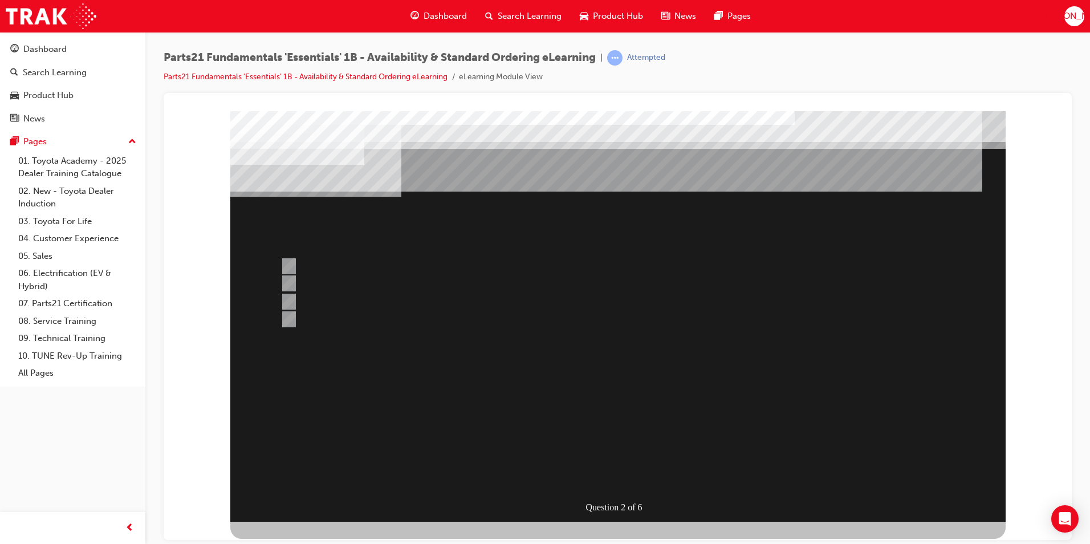
click at [292, 316] on div at bounding box center [617, 316] width 775 height 410
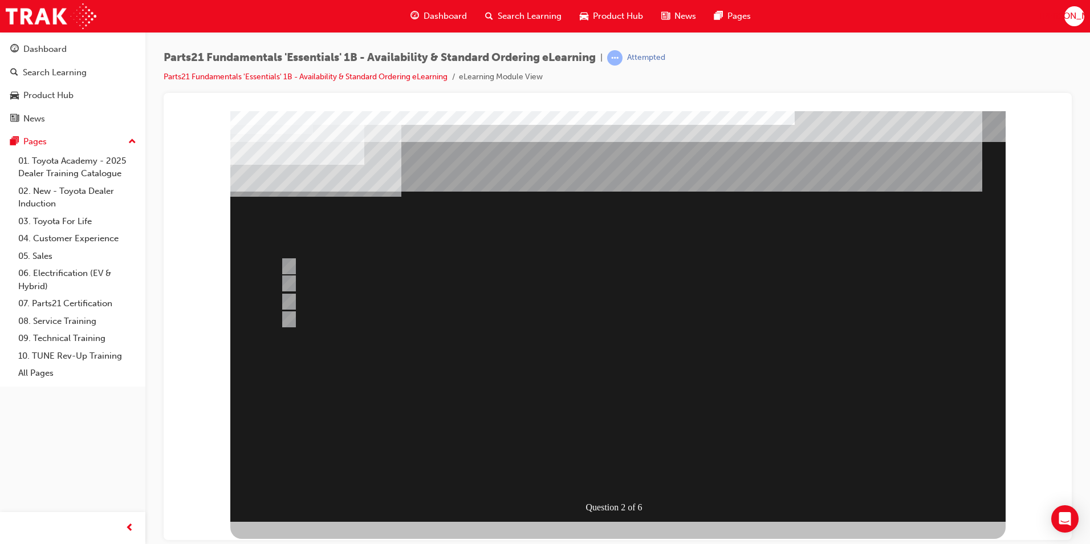
click at [272, 315] on div "Question 2 of 6" at bounding box center [617, 316] width 775 height 410
click at [284, 313] on input "Japan Sourced Parts Only" at bounding box center [286, 319] width 13 height 13
radio input "true"
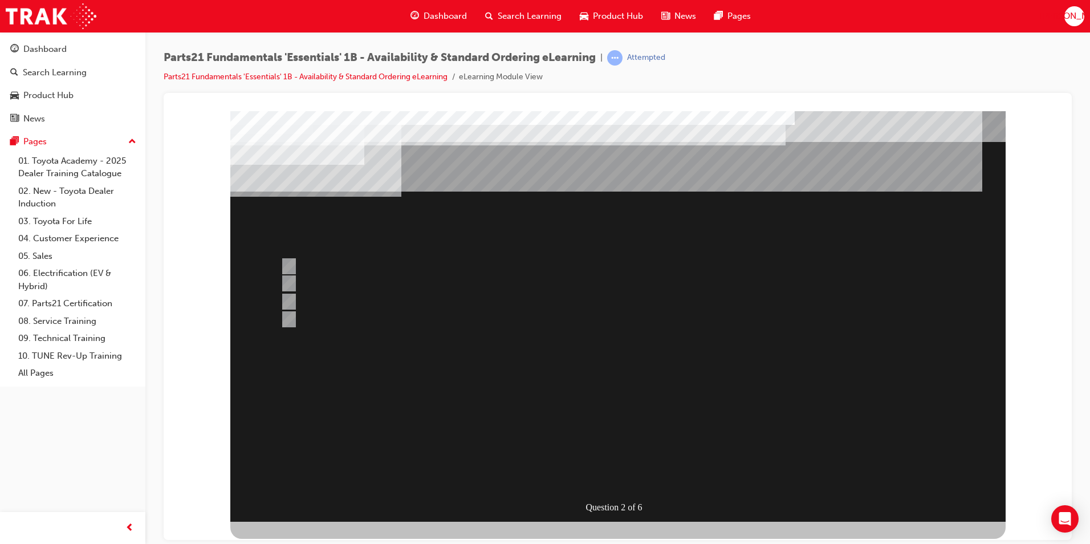
click at [602, 469] on div at bounding box center [617, 316] width 775 height 410
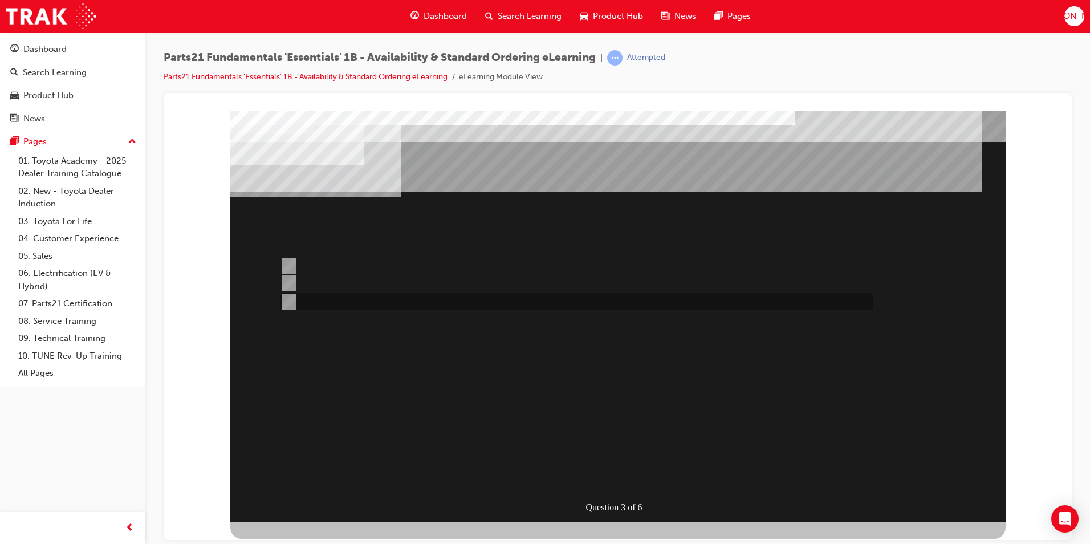
click at [288, 294] on div at bounding box center [574, 301] width 593 height 17
radio input "true"
click at [287, 260] on input "1" at bounding box center [286, 266] width 13 height 13
radio input "true"
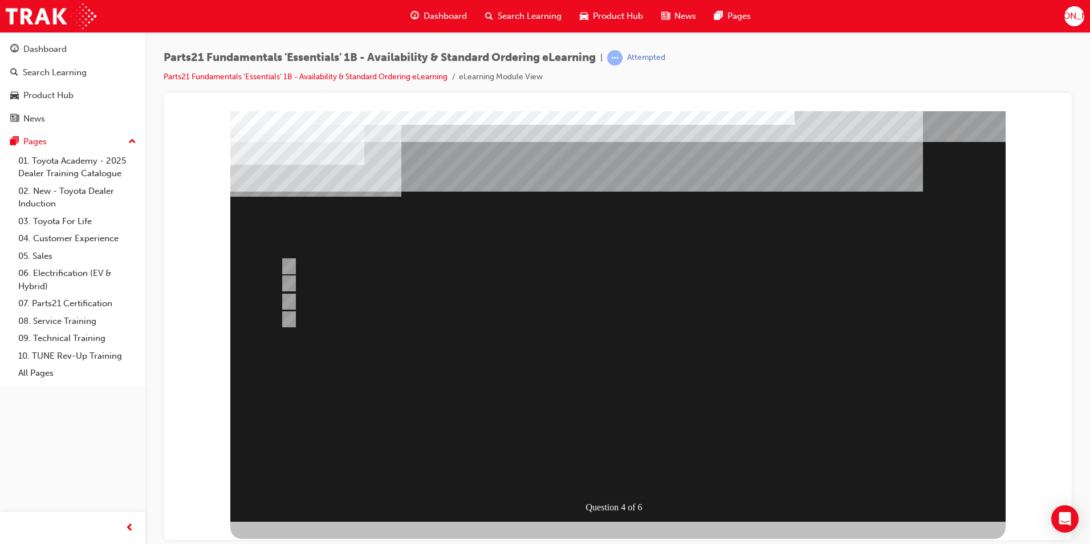
click at [612, 461] on div "" at bounding box center [507, 471] width 555 height 34
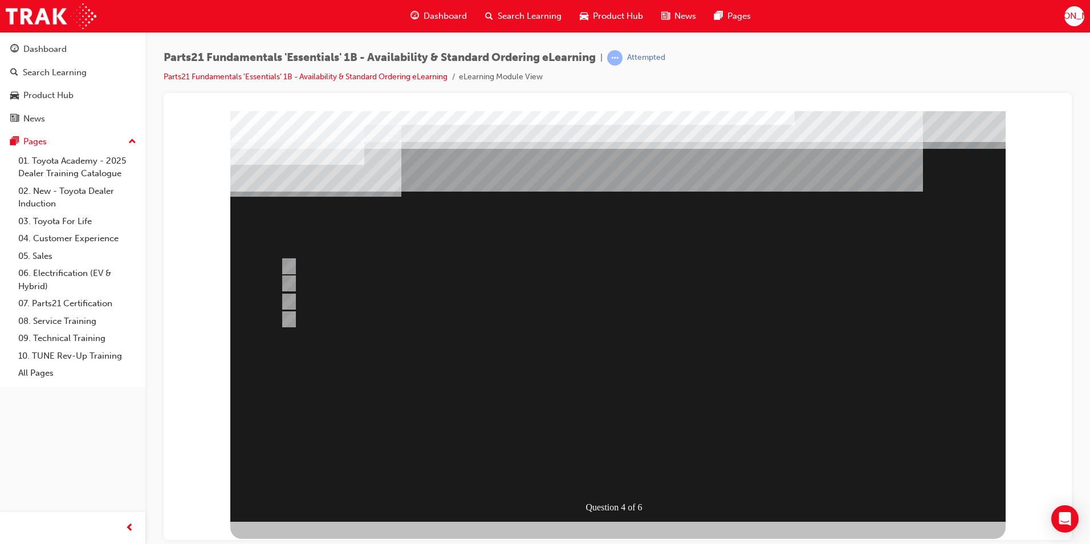
click at [286, 295] on div at bounding box center [617, 316] width 775 height 410
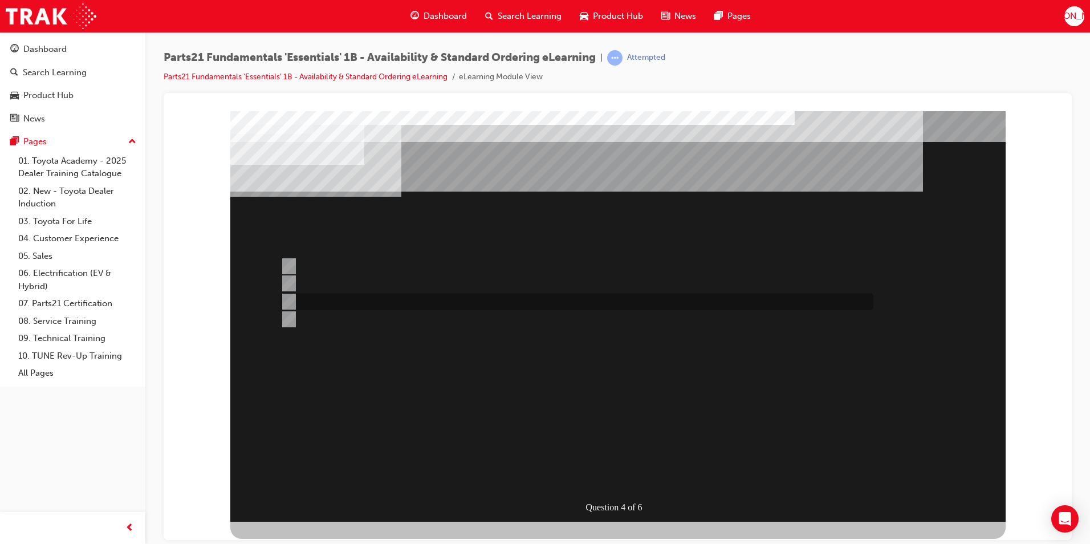
click at [289, 298] on input "2" at bounding box center [286, 301] width 13 height 13
radio input "true"
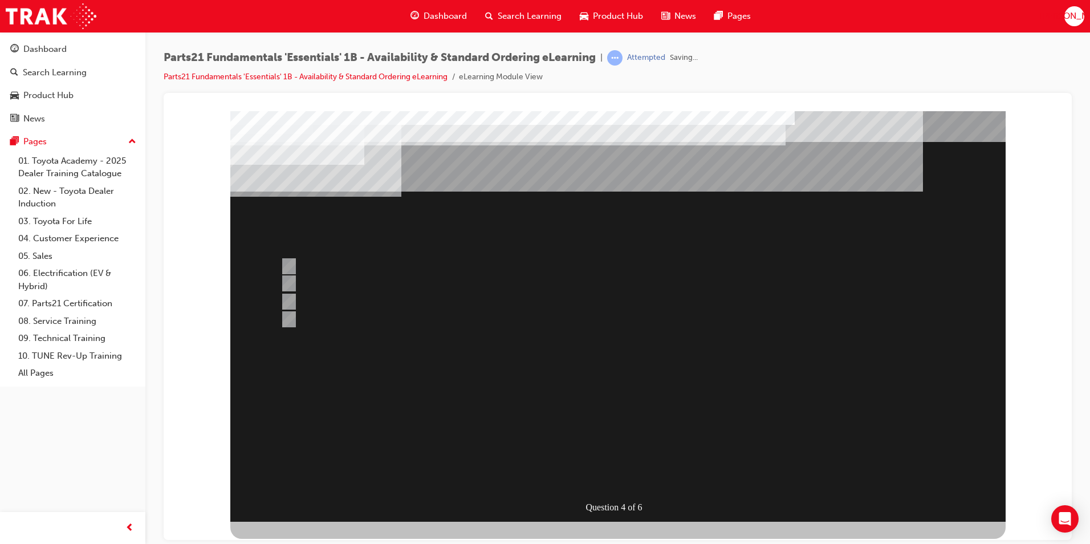
click at [627, 469] on div at bounding box center [617, 316] width 775 height 410
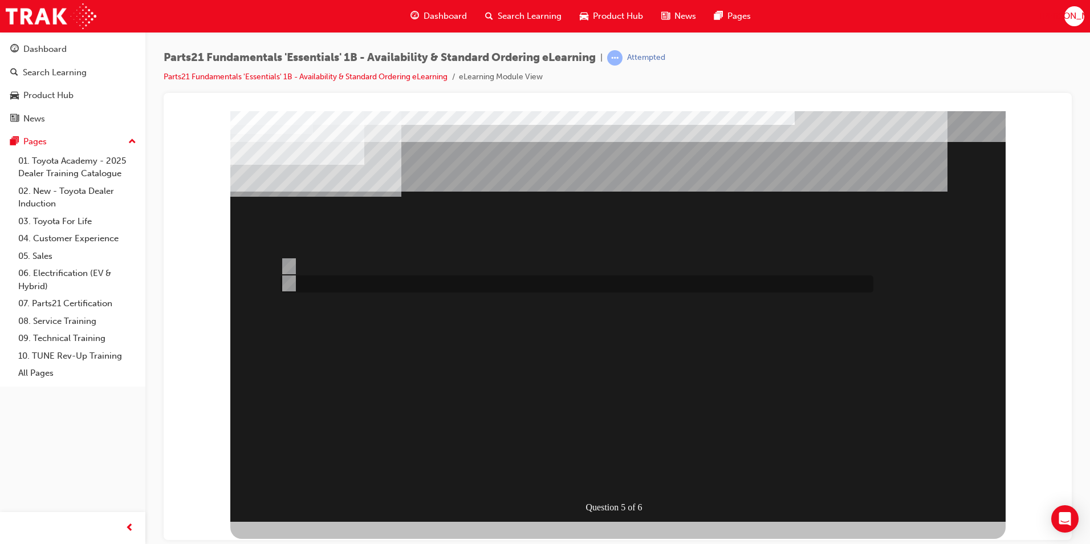
click at [283, 283] on input "Stock" at bounding box center [286, 283] width 13 height 13
radio input "true"
click at [295, 259] on div at bounding box center [574, 266] width 593 height 17
radio input "true"
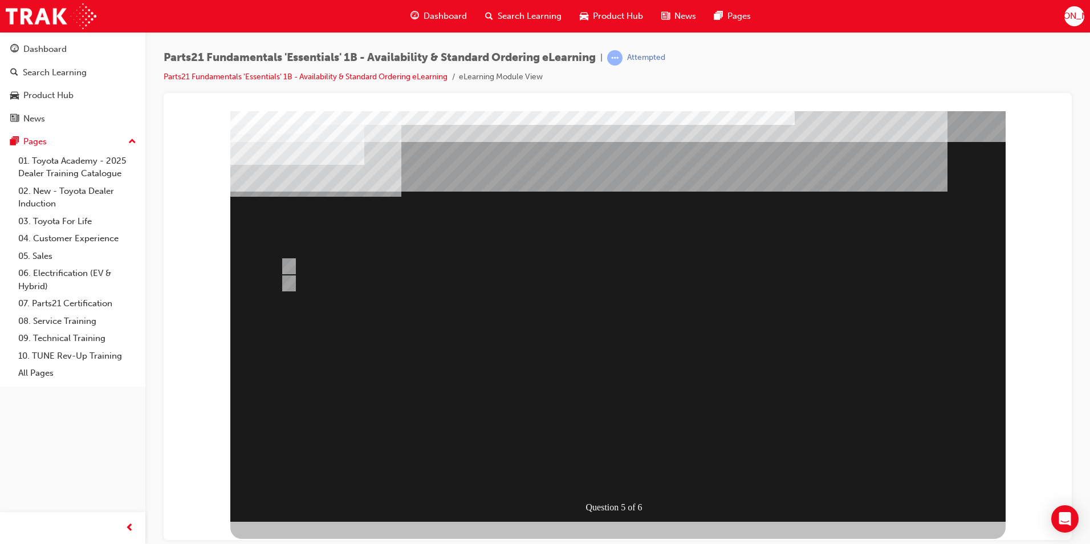
click at [620, 395] on div "" at bounding box center [507, 378] width 555 height 34
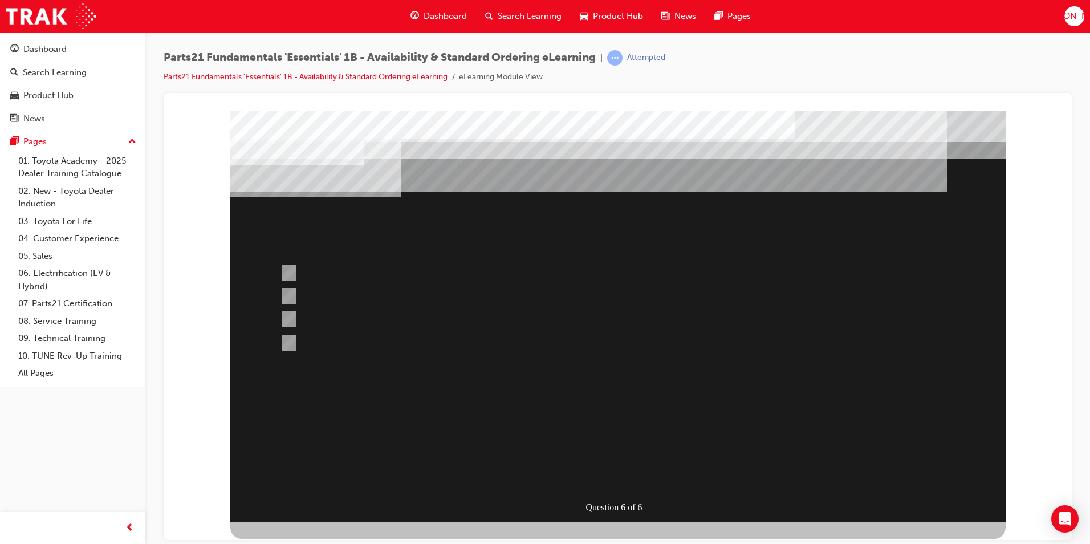
click at [289, 316] on div at bounding box center [617, 316] width 775 height 410
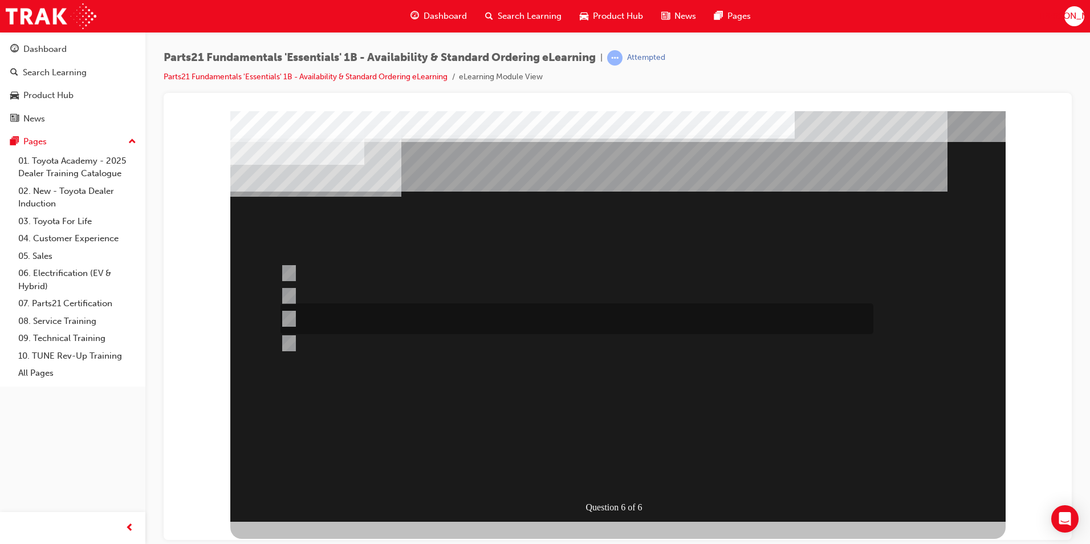
click at [287, 313] on input "Submit a case to the PCHD then follow-up with a phone call (if urgent)." at bounding box center [286, 318] width 13 height 13
radio input "true"
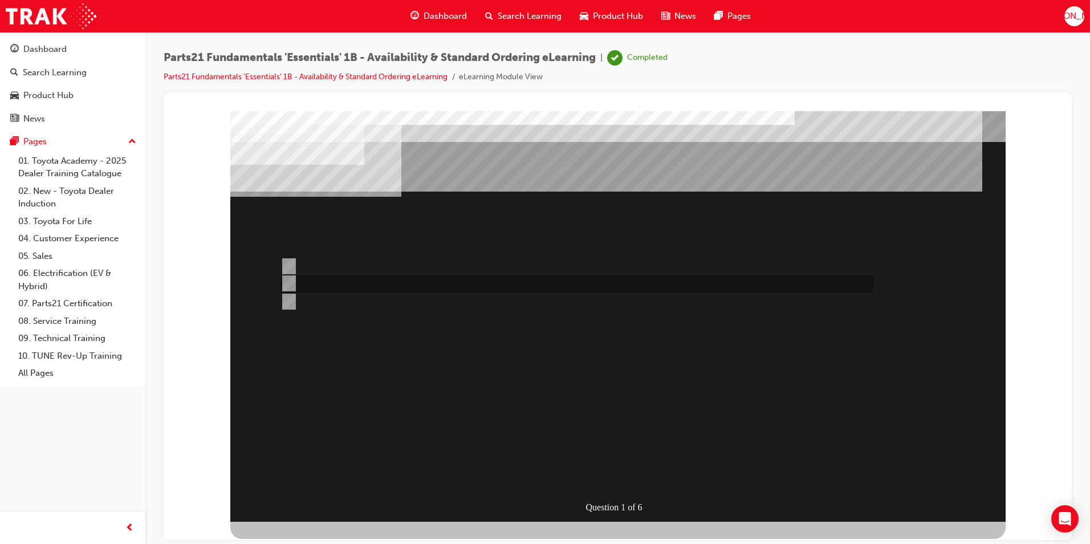
click at [442, 286] on div at bounding box center [574, 283] width 593 height 17
radio input "true"
click at [342, 283] on div at bounding box center [574, 283] width 593 height 17
radio input "true"
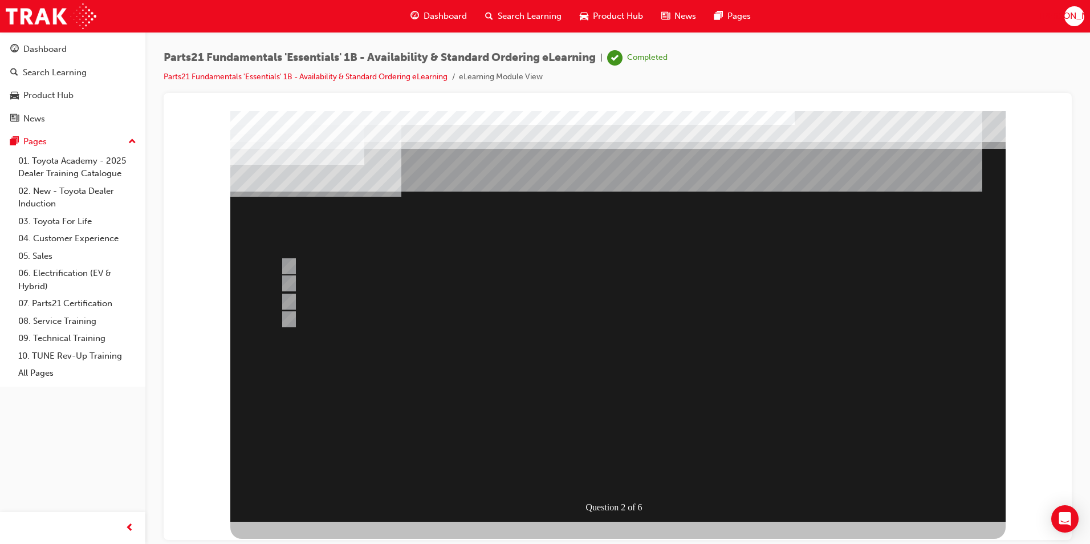
click at [286, 314] on div at bounding box center [617, 316] width 775 height 410
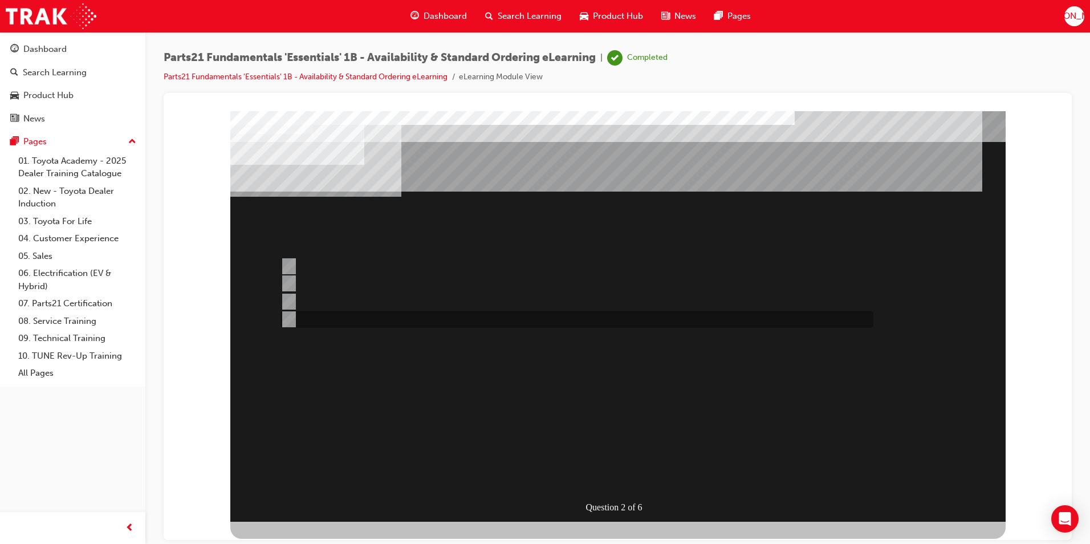
click at [292, 317] on input "Japan Sourced Parts Only" at bounding box center [286, 319] width 13 height 13
radio input "true"
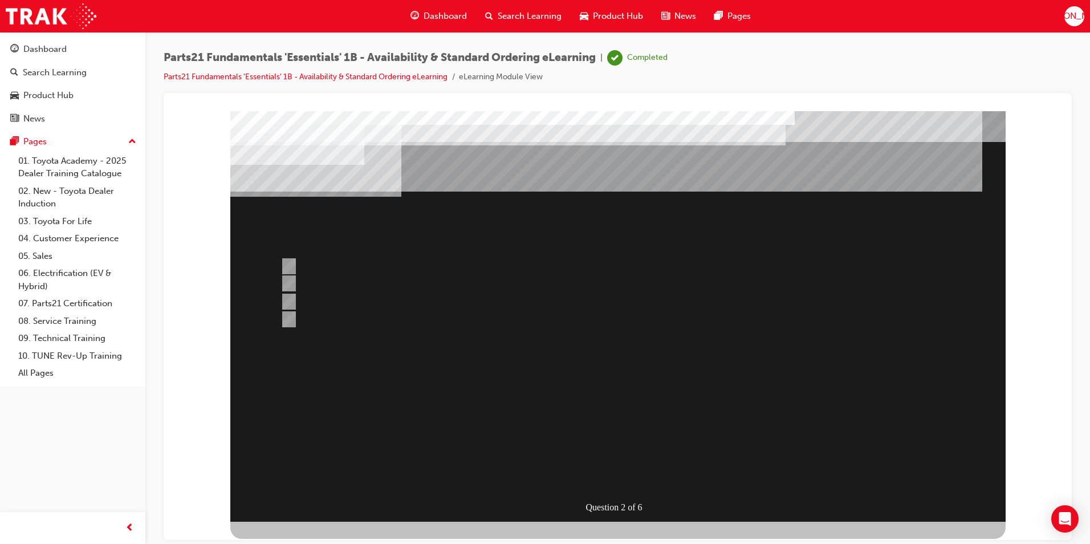
click at [289, 262] on div at bounding box center [617, 316] width 775 height 410
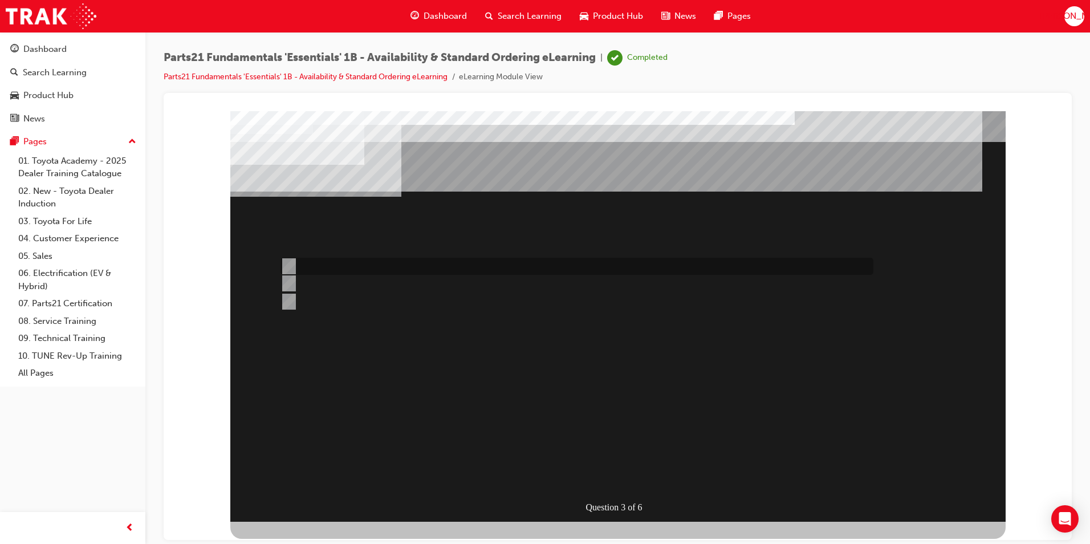
click at [288, 268] on input "Taipan" at bounding box center [286, 266] width 13 height 13
radio input "true"
click at [285, 298] on input "Both" at bounding box center [286, 301] width 13 height 13
radio input "true"
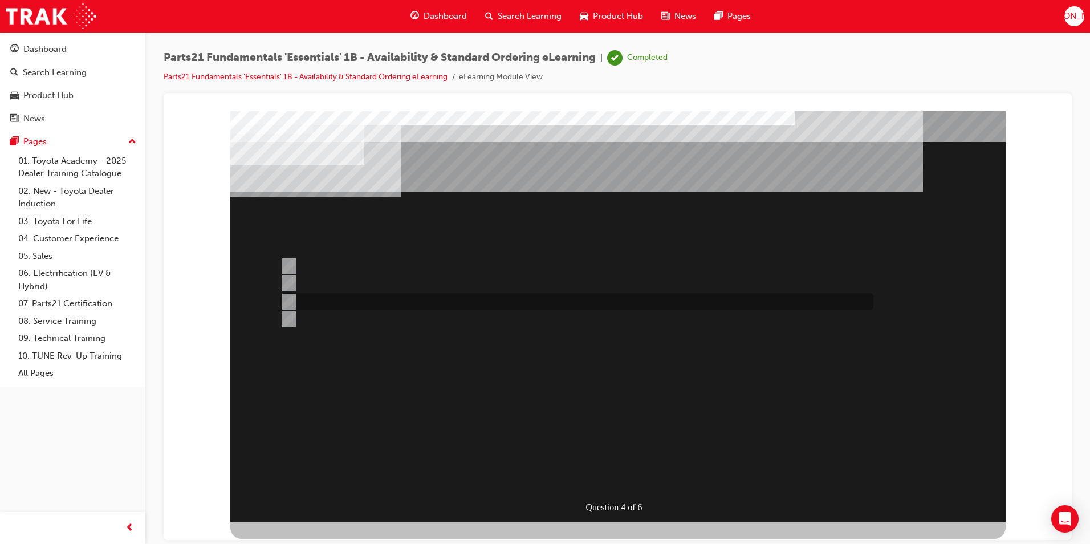
click at [287, 299] on input "2" at bounding box center [286, 301] width 13 height 13
radio input "true"
click at [288, 282] on input "C" at bounding box center [286, 283] width 13 height 13
radio input "true"
click at [650, 487] on div "Question 4 of 6" at bounding box center [617, 316] width 775 height 410
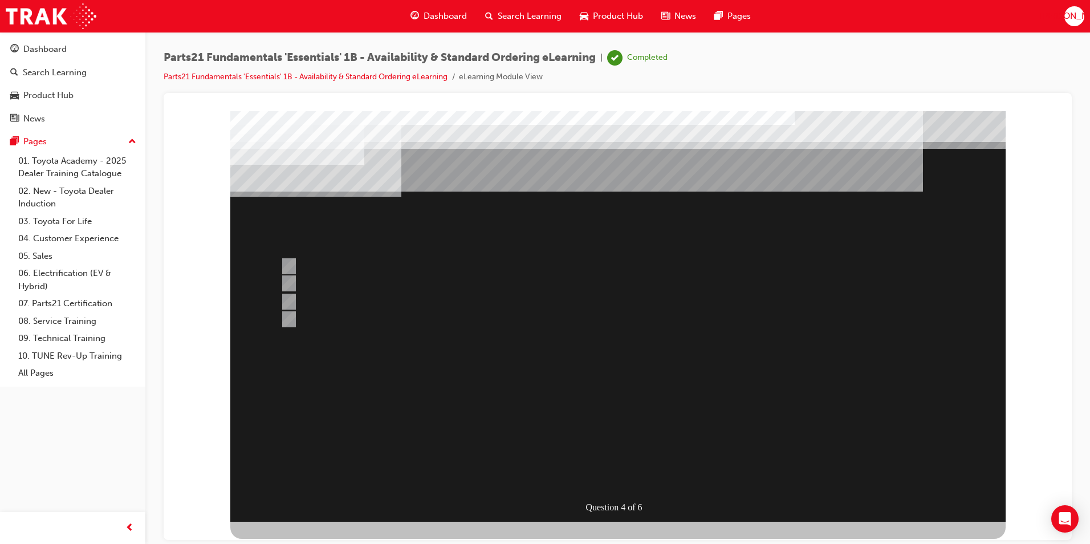
click at [279, 311] on div at bounding box center [617, 316] width 775 height 410
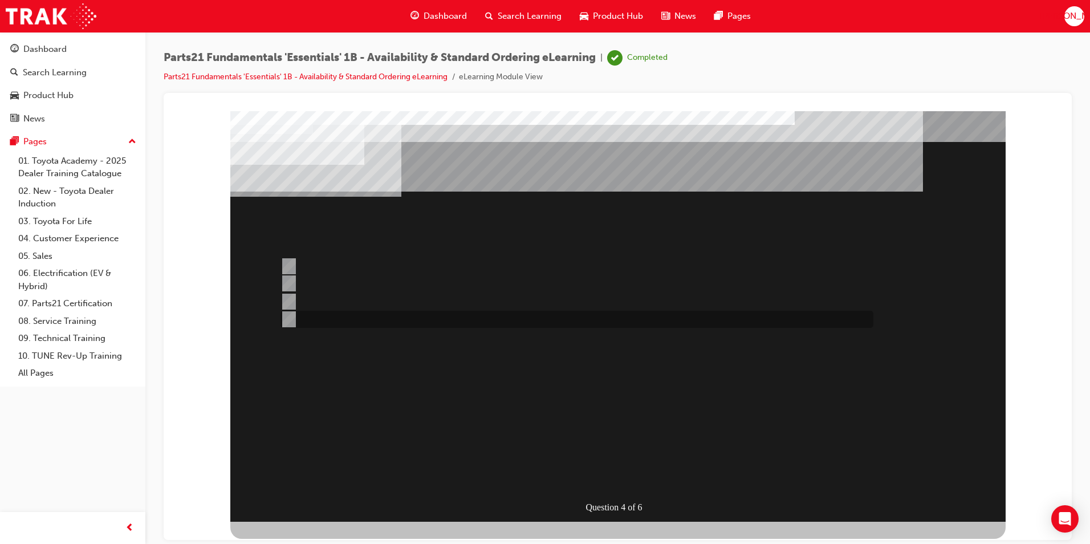
click at [283, 319] on input "3" at bounding box center [286, 319] width 13 height 13
radio input "true"
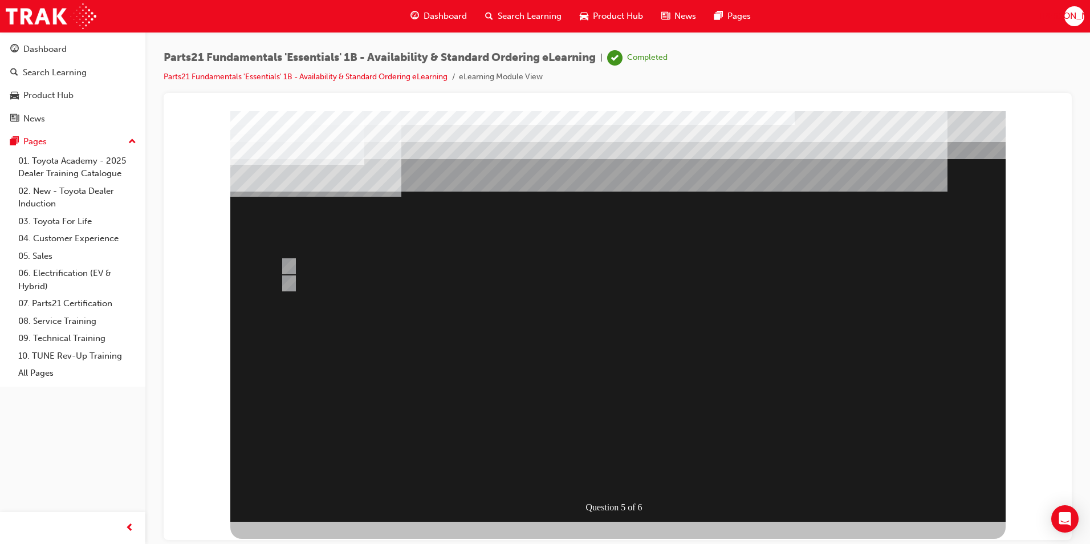
click at [306, 264] on div at bounding box center [617, 316] width 775 height 410
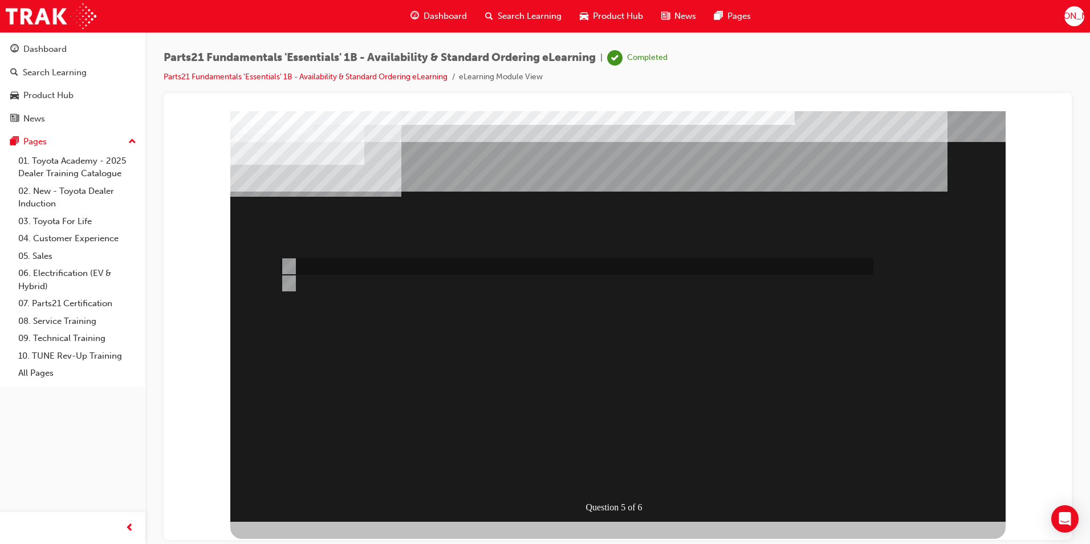
click at [296, 260] on div at bounding box center [574, 266] width 593 height 17
radio input "true"
click at [374, 314] on div at bounding box center [574, 318] width 593 height 31
radio input "true"
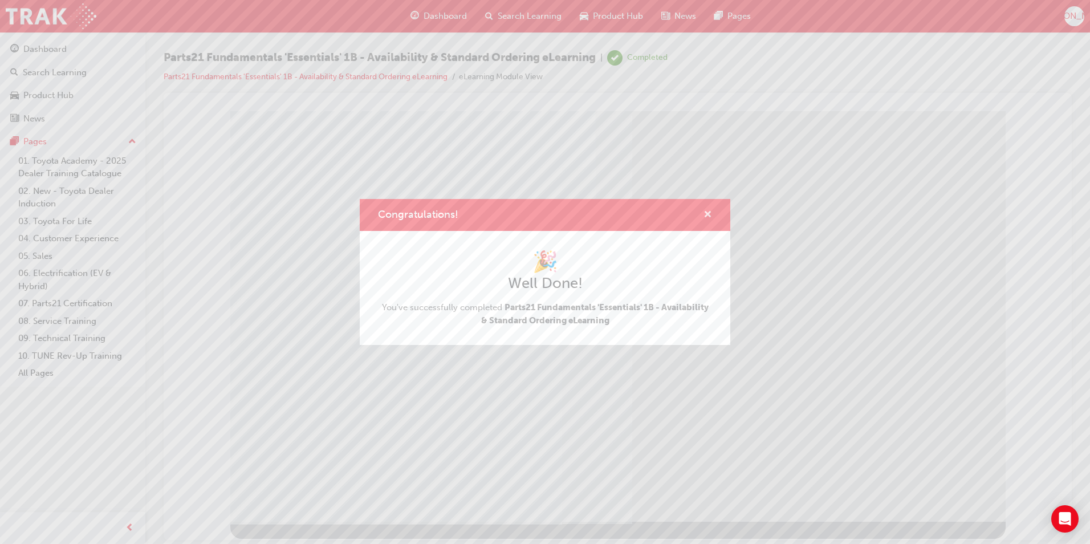
click at [707, 213] on span "cross-icon" at bounding box center [707, 215] width 9 height 10
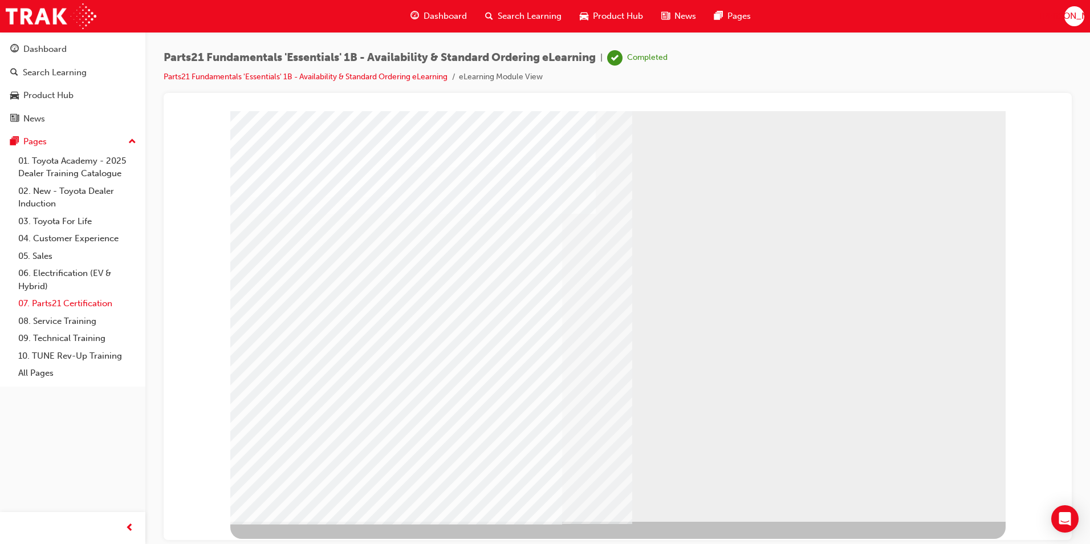
click at [83, 299] on link "07. Parts21 Certification" at bounding box center [77, 304] width 127 height 18
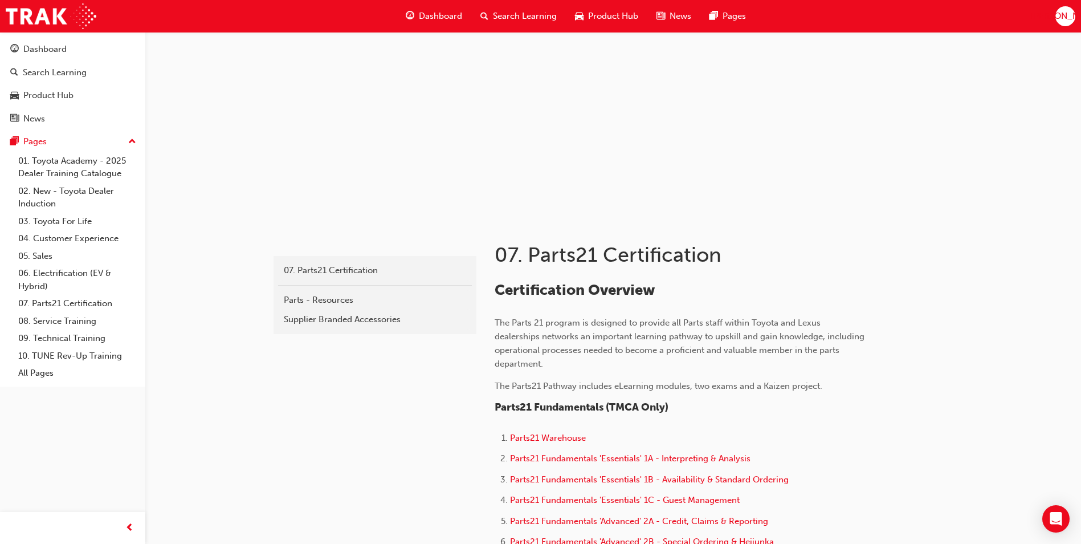
scroll to position [114, 0]
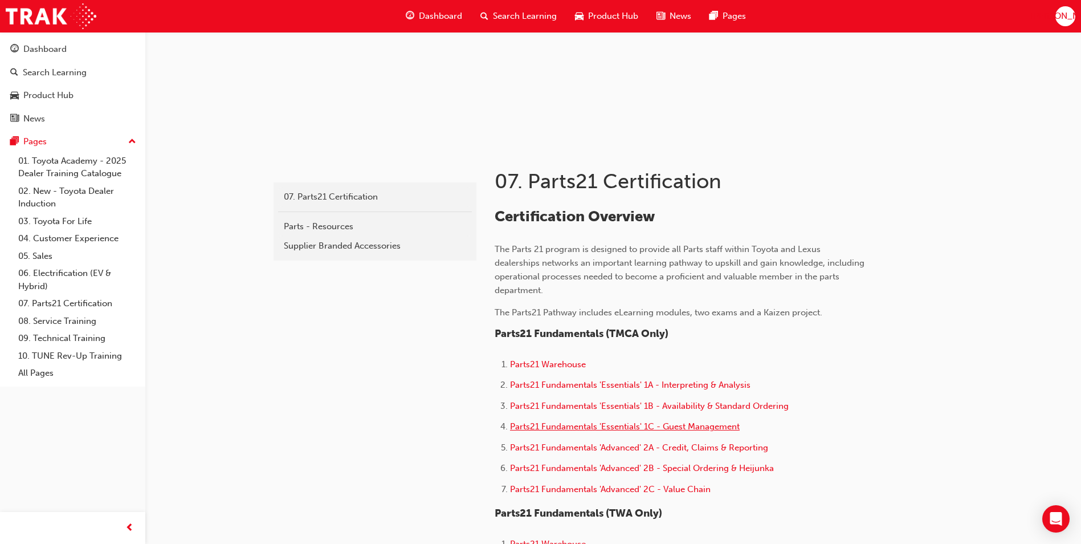
click at [683, 430] on span "Parts21 Fundamentals 'Essentials' 1C - Guest Management" at bounding box center [625, 426] width 230 height 10
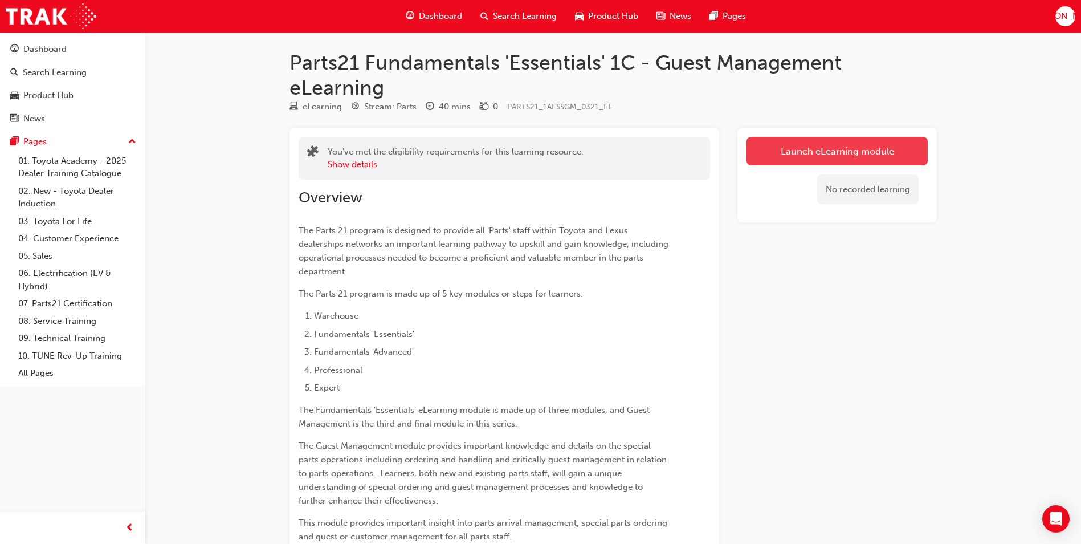
click at [820, 150] on link "Launch eLearning module" at bounding box center [837, 151] width 181 height 28
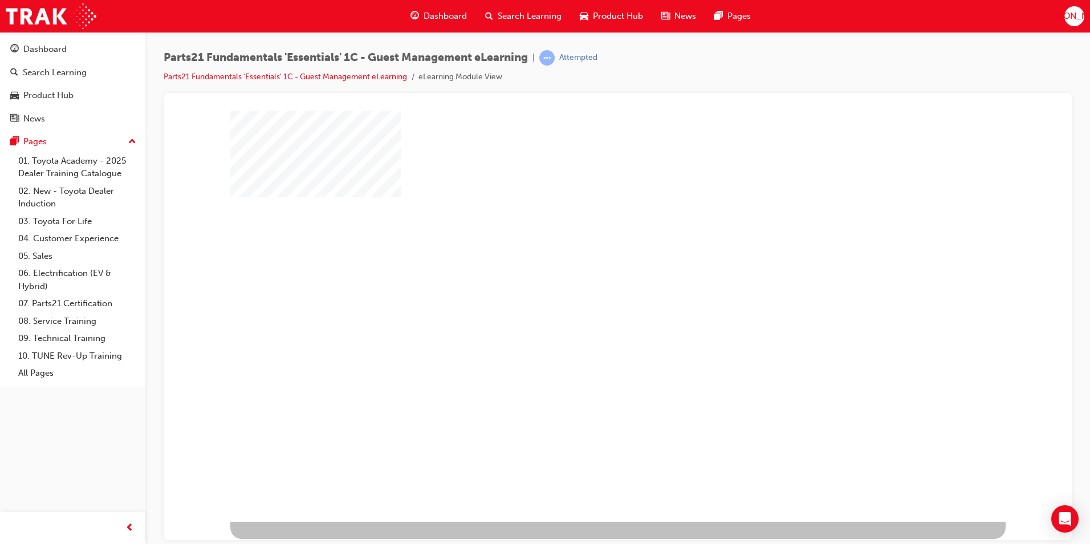
click at [585, 283] on div "play" at bounding box center [585, 283] width 0 height 0
